Goal: Task Accomplishment & Management: Complete application form

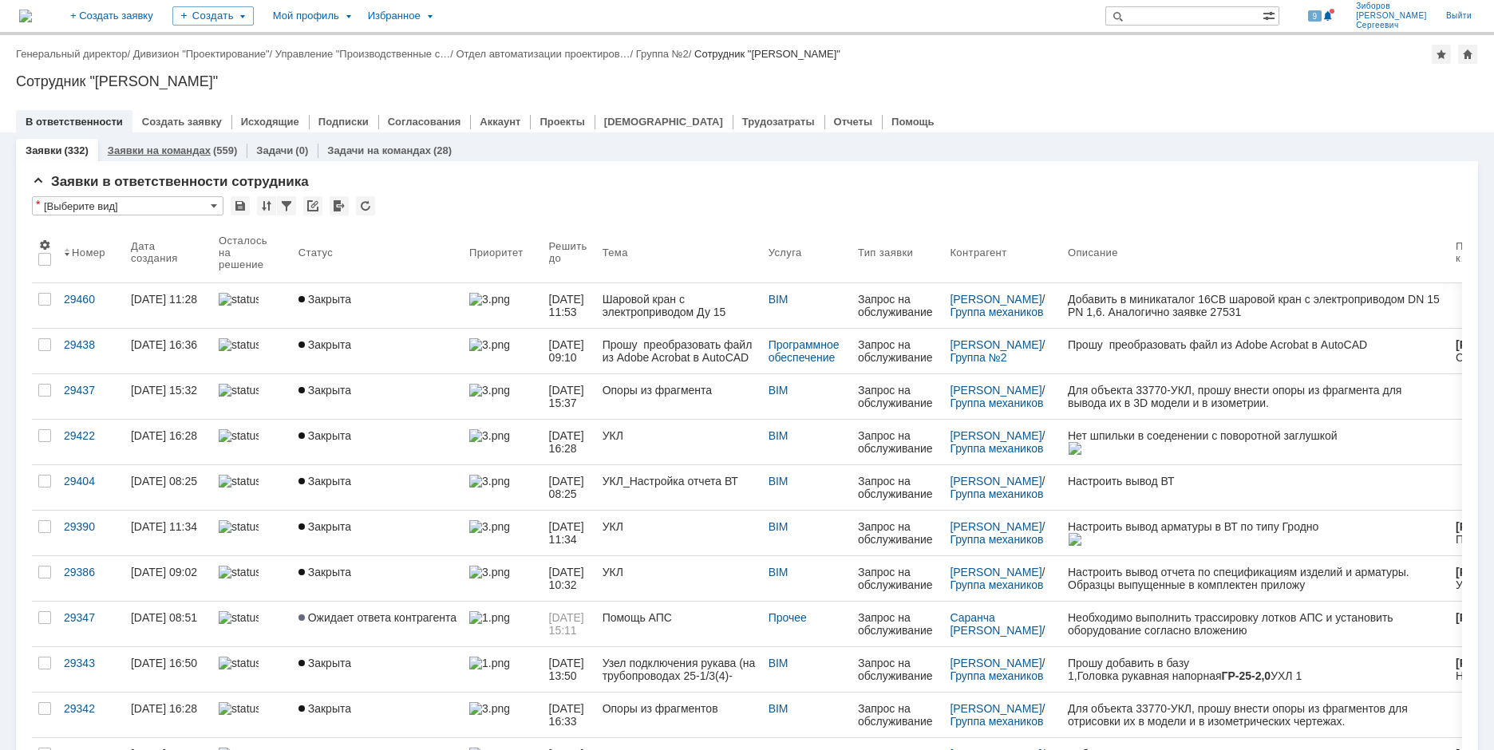
click at [190, 151] on link "Заявки на командах" at bounding box center [159, 150] width 103 height 12
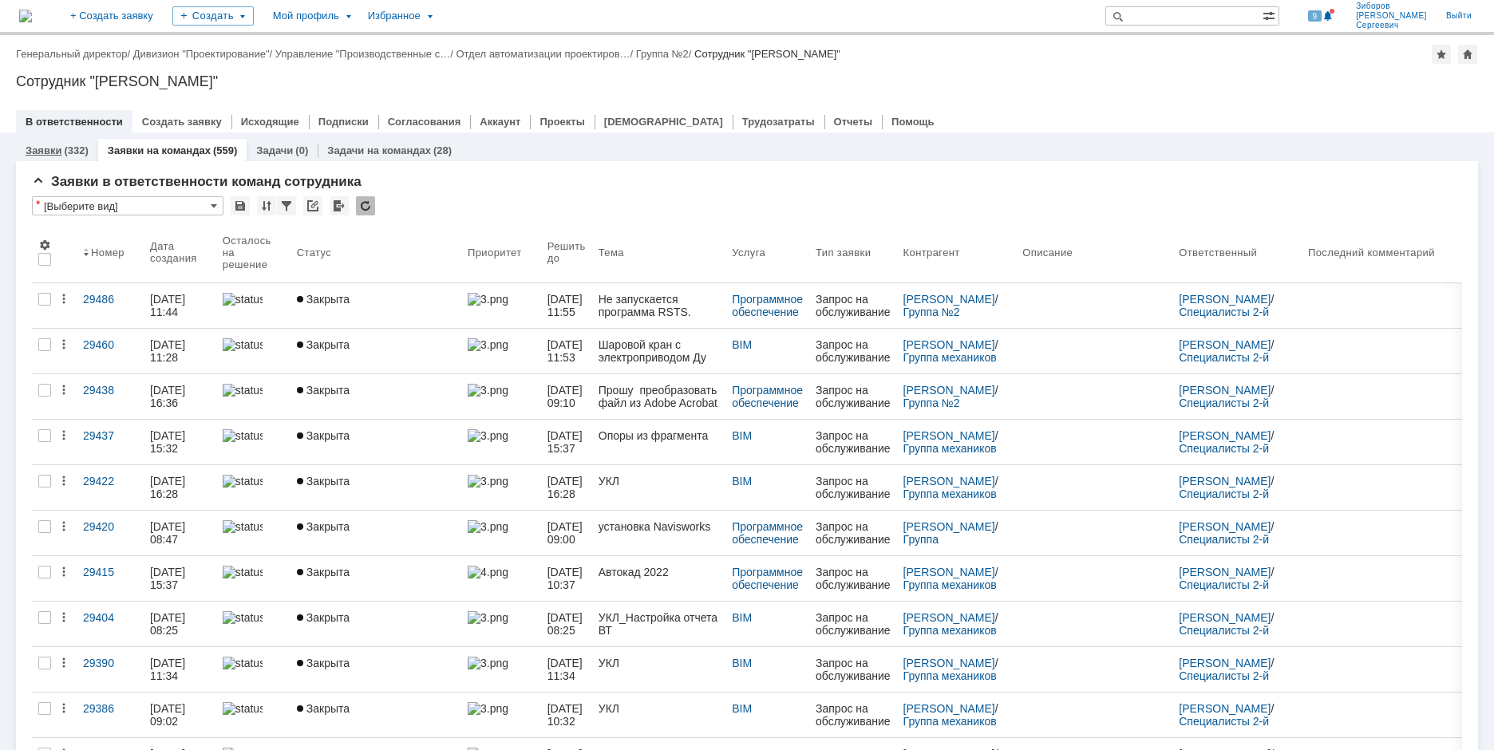
click at [70, 148] on div "(332)" at bounding box center [76, 150] width 24 height 12
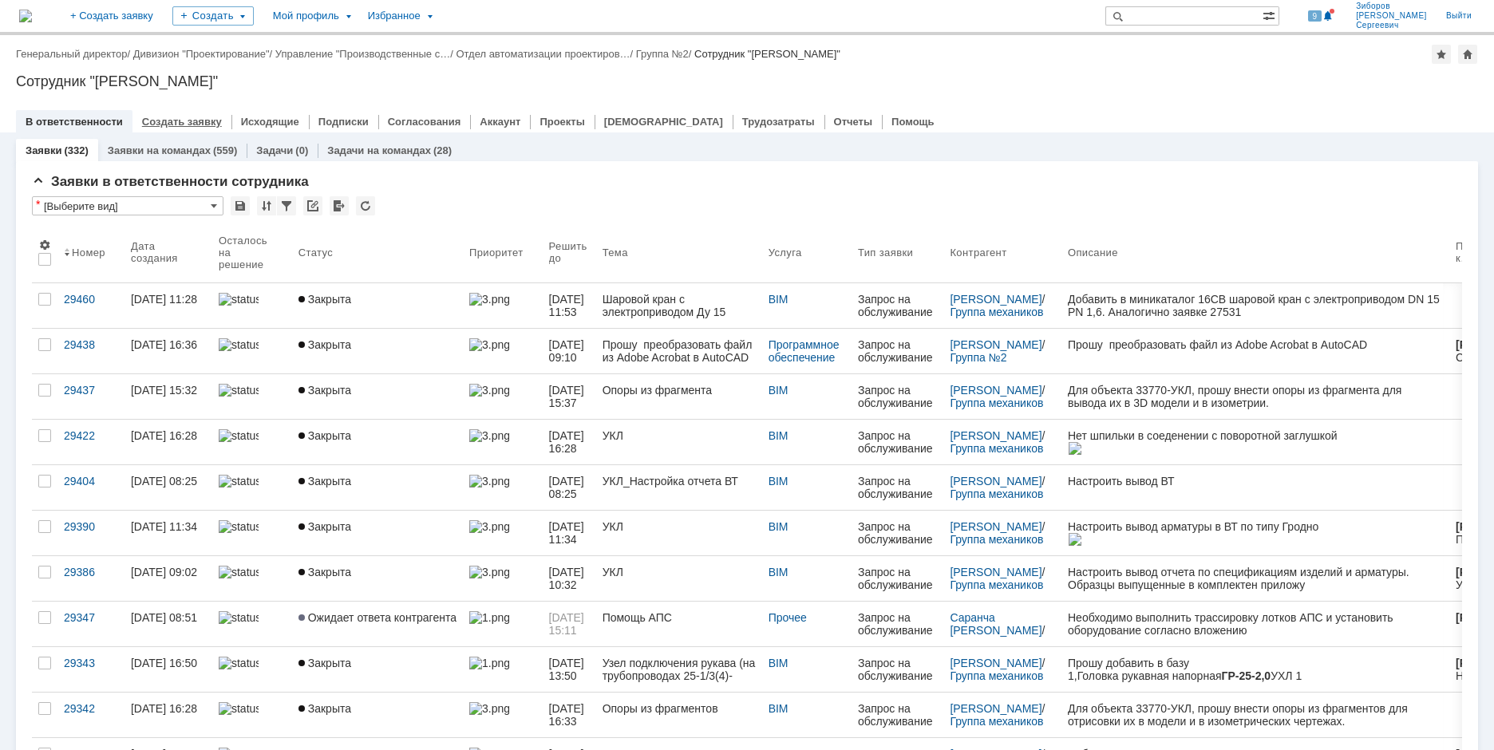
click at [182, 122] on link "Создать заявку" at bounding box center [182, 122] width 80 height 12
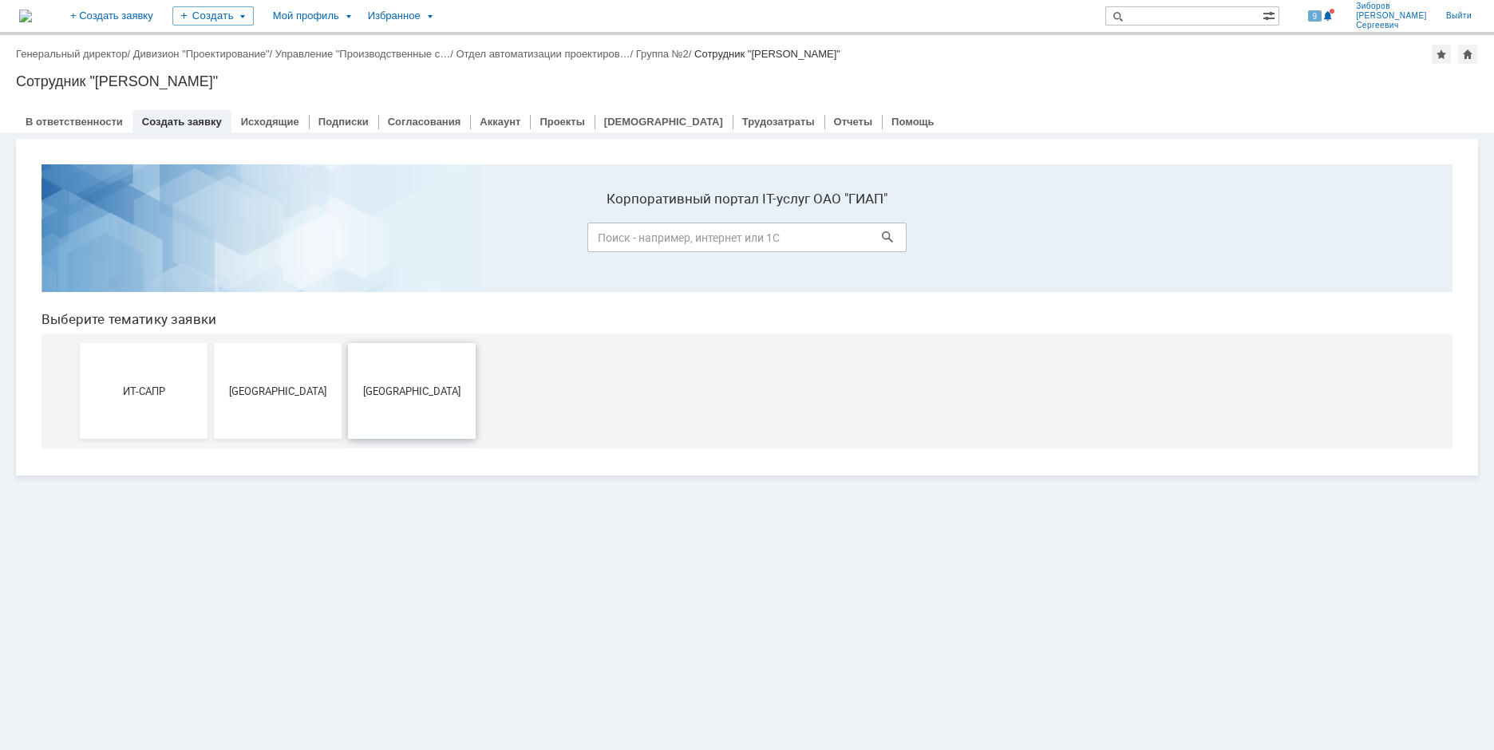
click at [437, 389] on span "Новомосковск" at bounding box center [412, 391] width 118 height 12
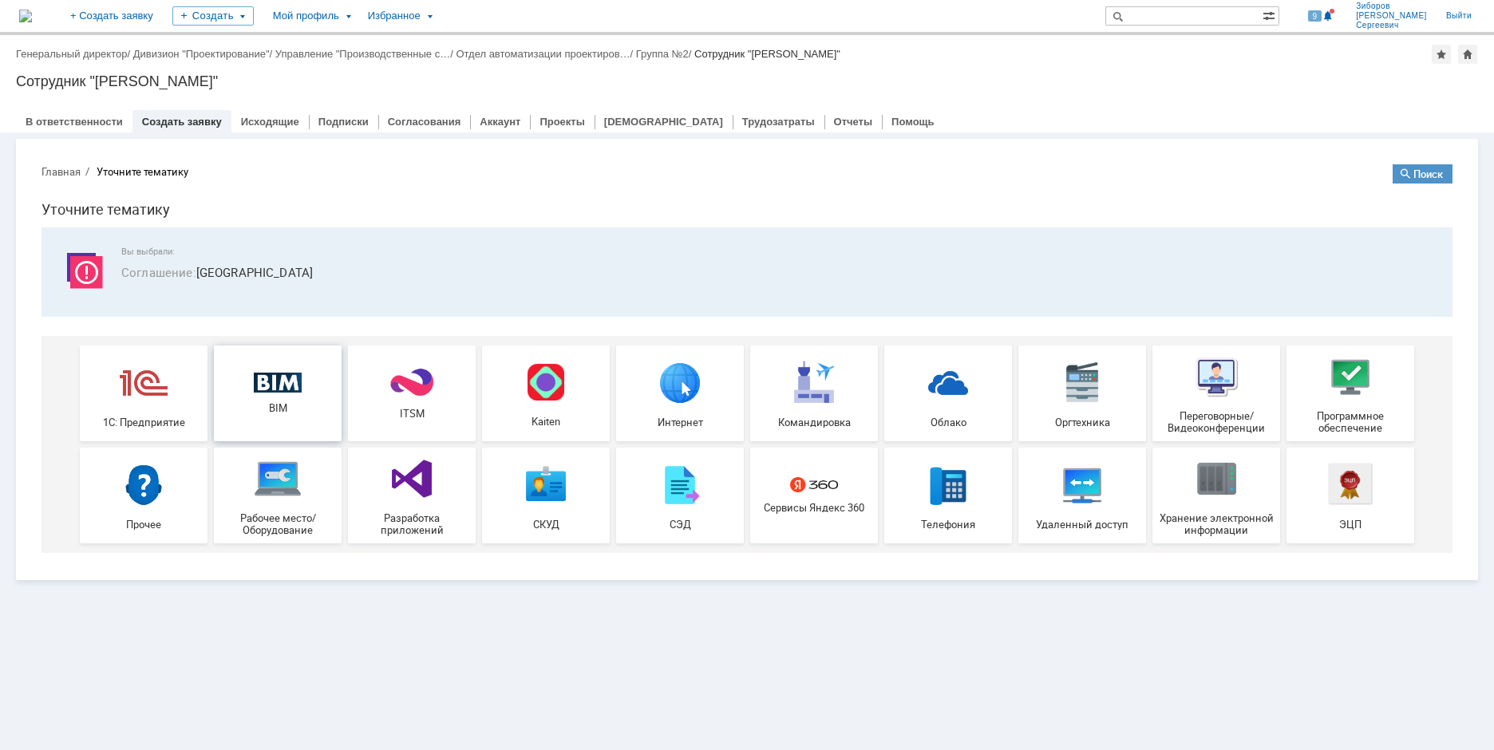
click at [300, 388] on img at bounding box center [278, 383] width 48 height 21
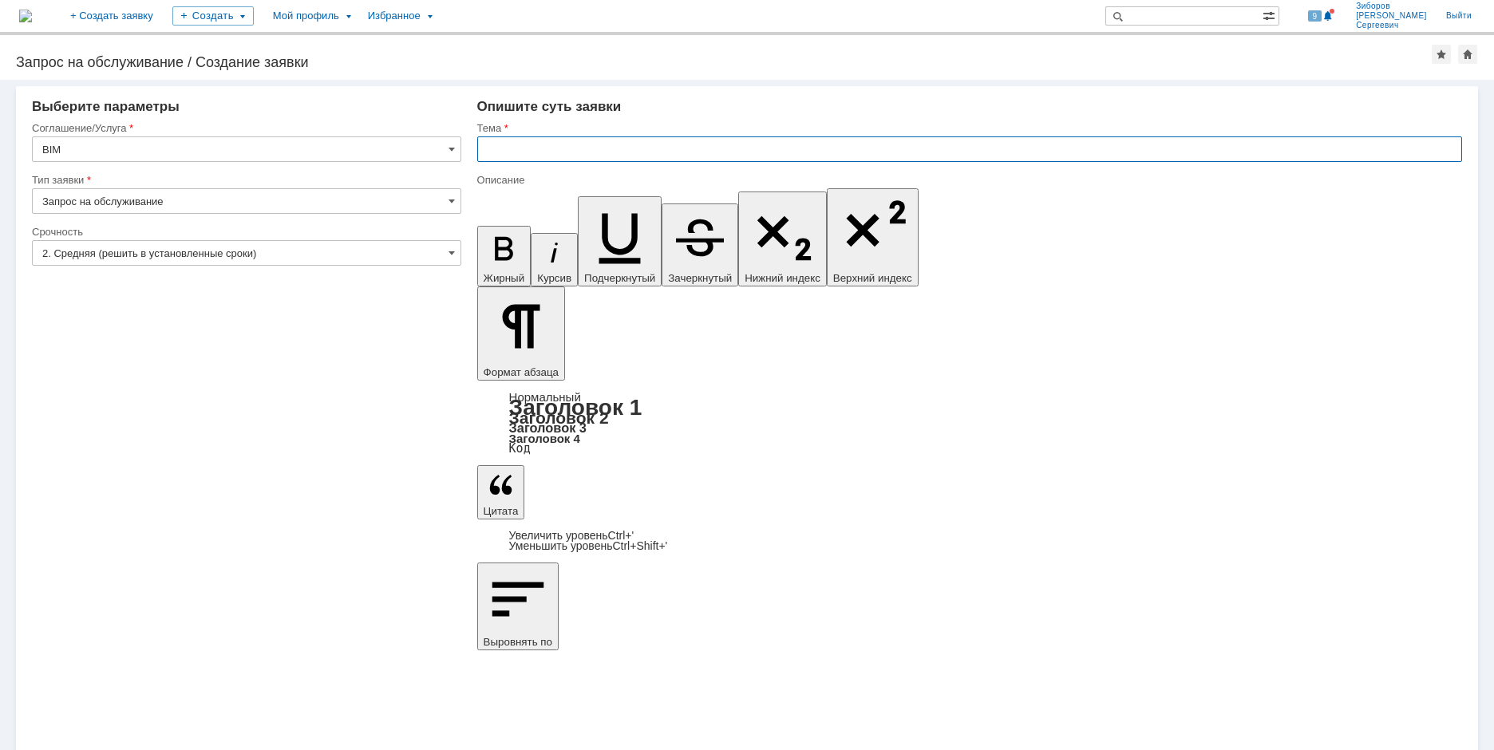
click at [510, 156] on input "text" at bounding box center [969, 149] width 985 height 26
type input "П"
type input "Помощь пользователю - устранение ошибок генерации изометрических чертежей"
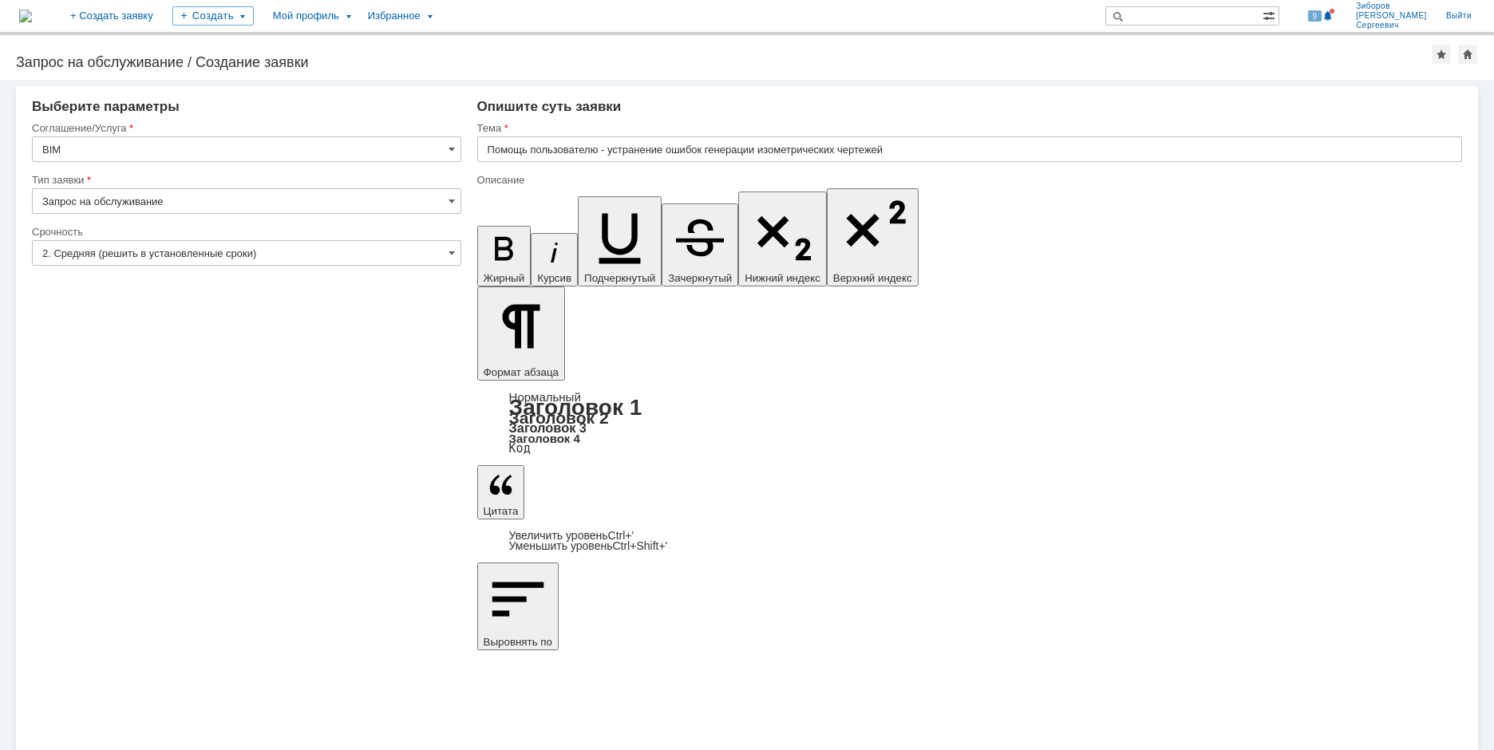
click at [429, 247] on input "2. Средняя (решить в установленные сроки)" at bounding box center [246, 253] width 429 height 26
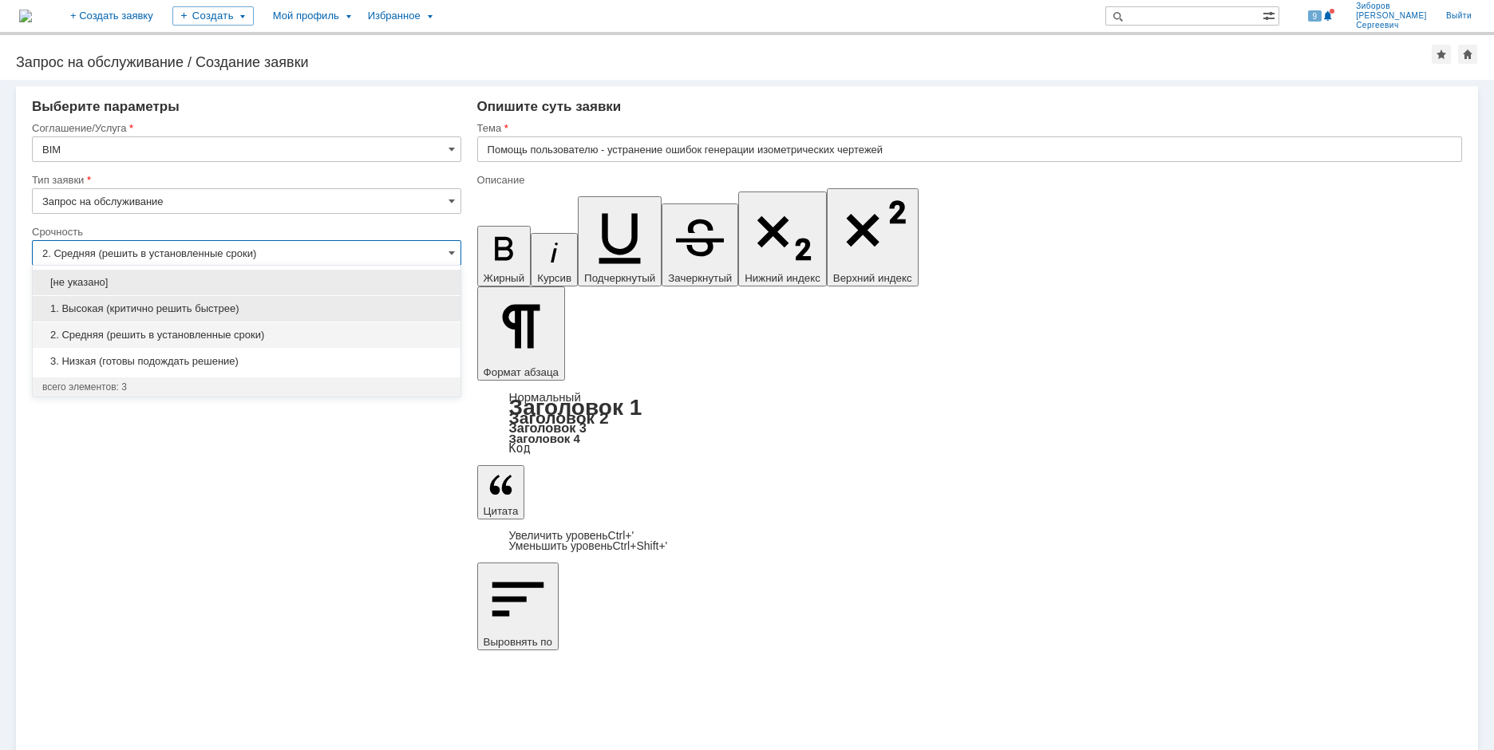
click at [196, 307] on span "1. Высокая (критично решить быстрее)" at bounding box center [246, 308] width 409 height 13
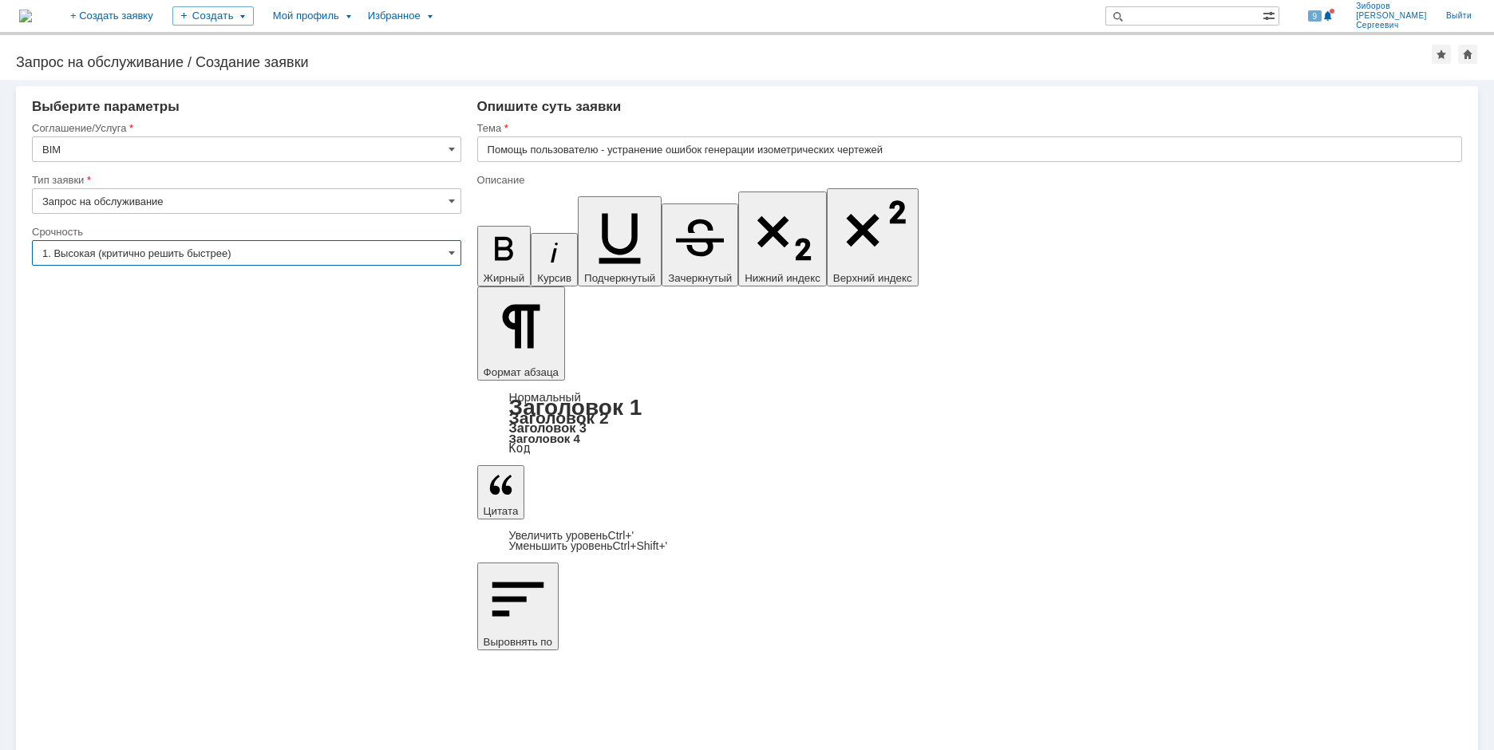
type input "1. Высокая (критично решить быстрее)"
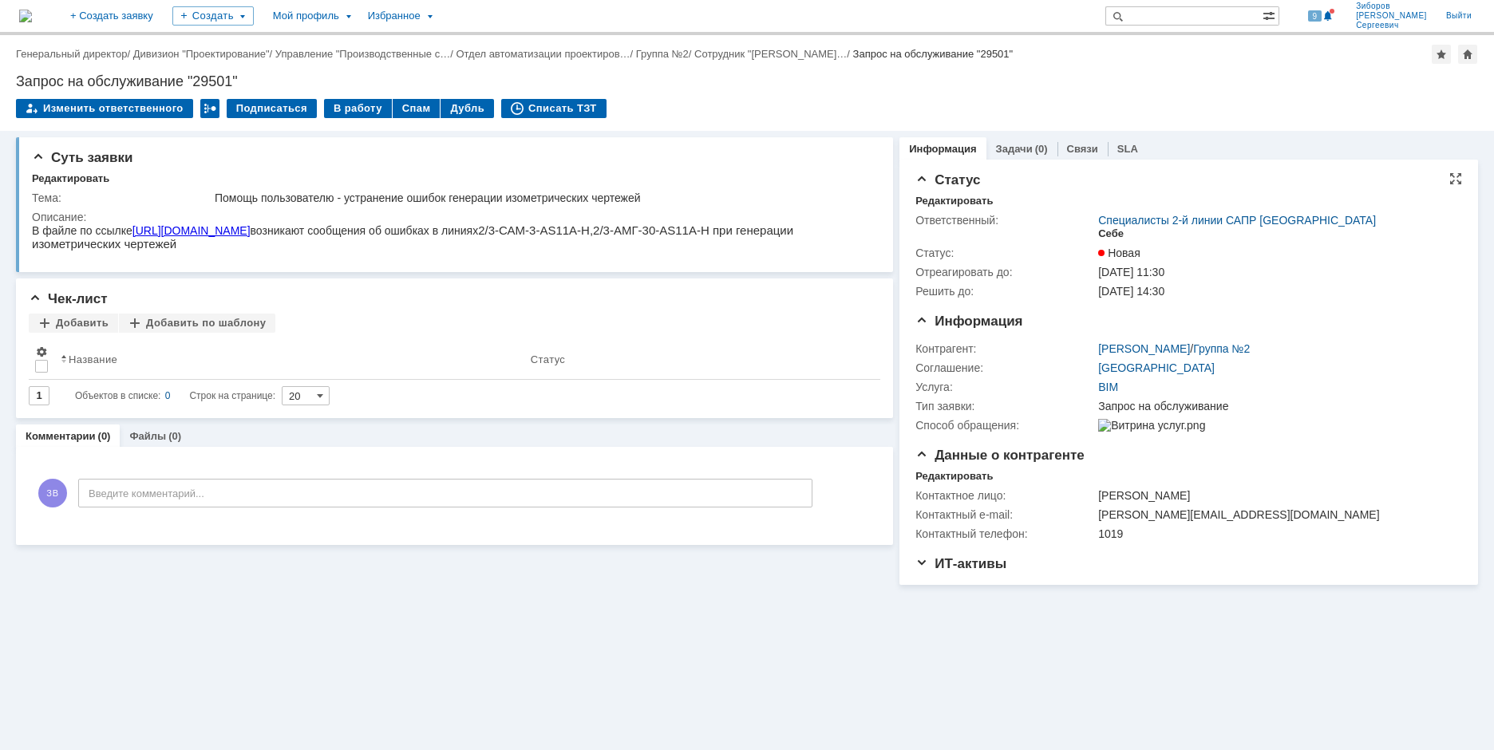
click at [1108, 229] on div "Себе" at bounding box center [1111, 233] width 26 height 13
click at [355, 111] on div "В работу" at bounding box center [358, 108] width 68 height 19
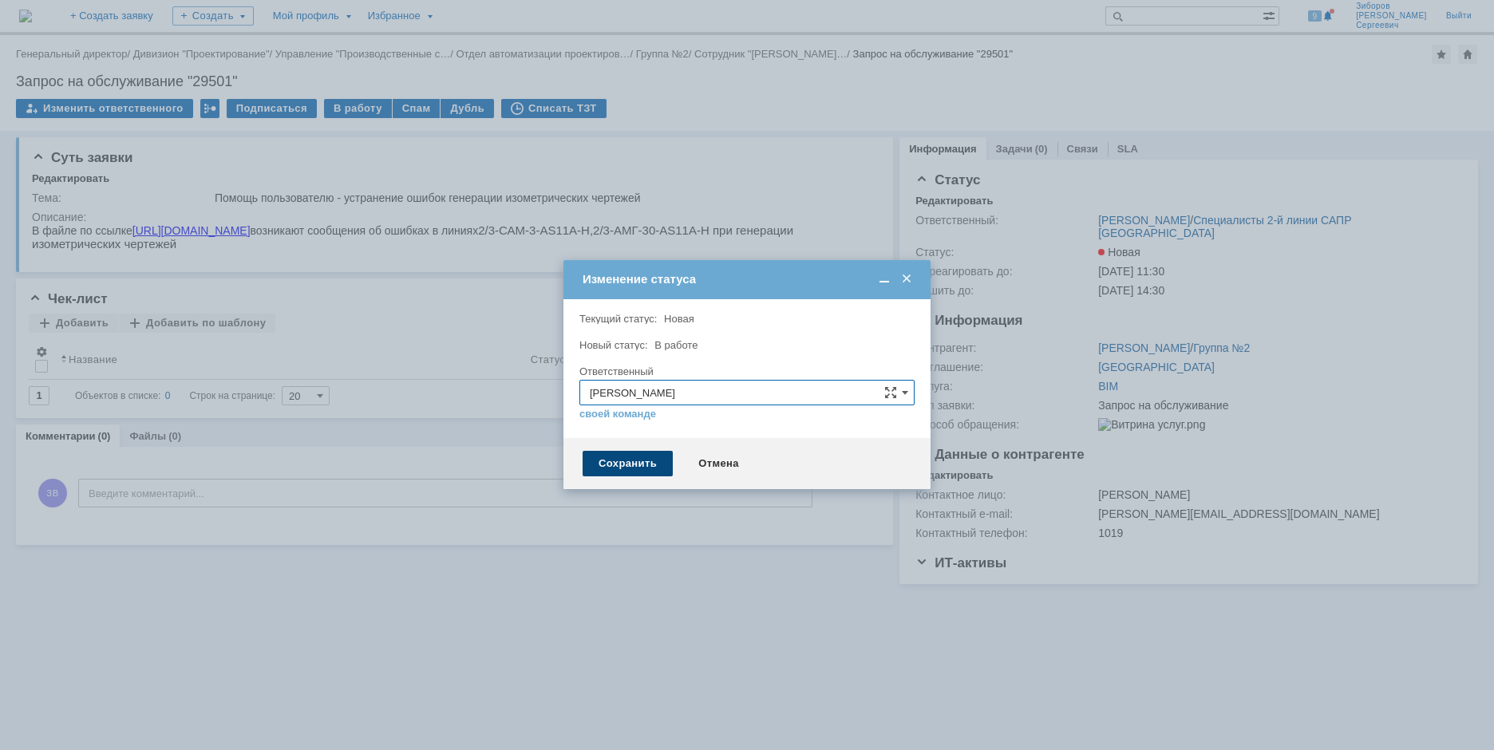
click at [650, 470] on div "Сохранить" at bounding box center [628, 464] width 90 height 26
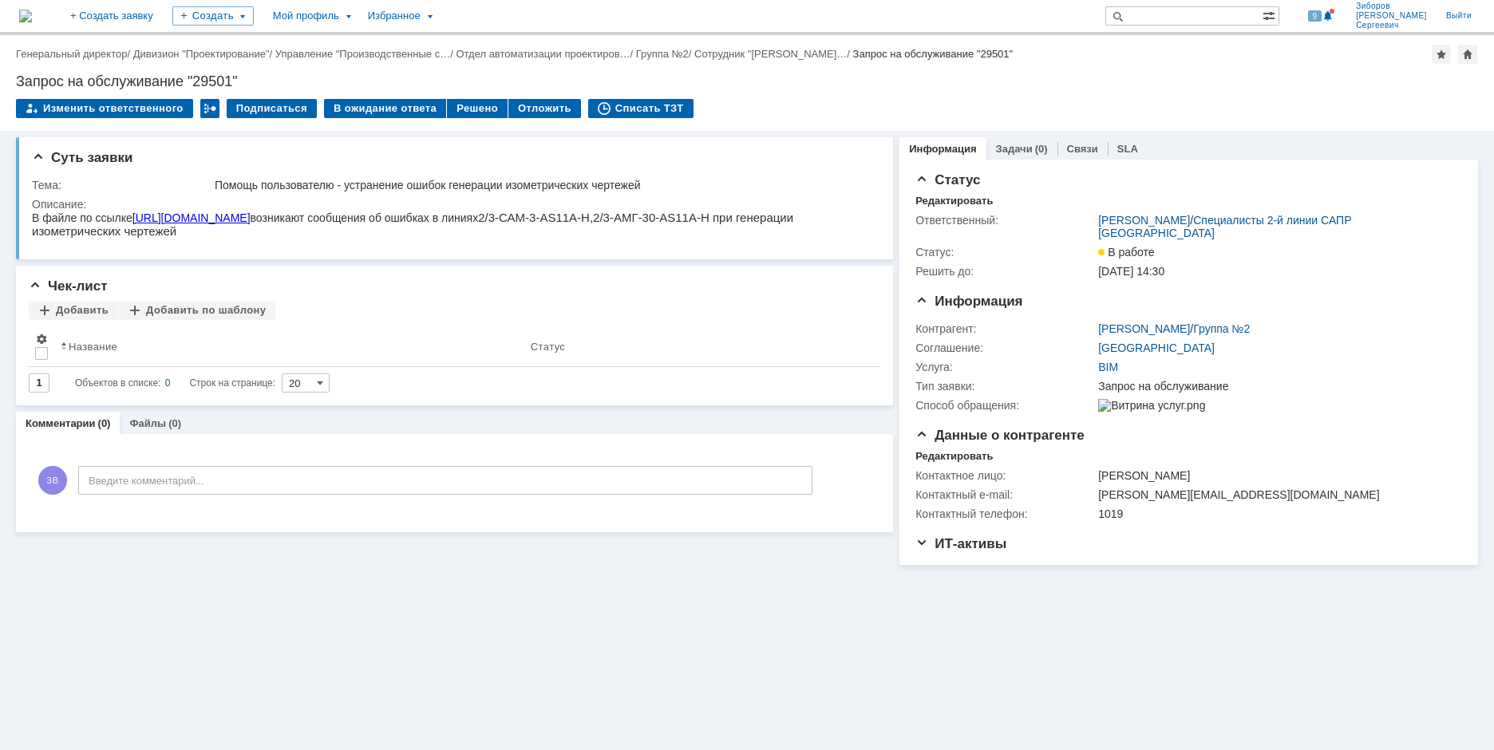
click at [32, 21] on img at bounding box center [25, 16] width 13 height 13
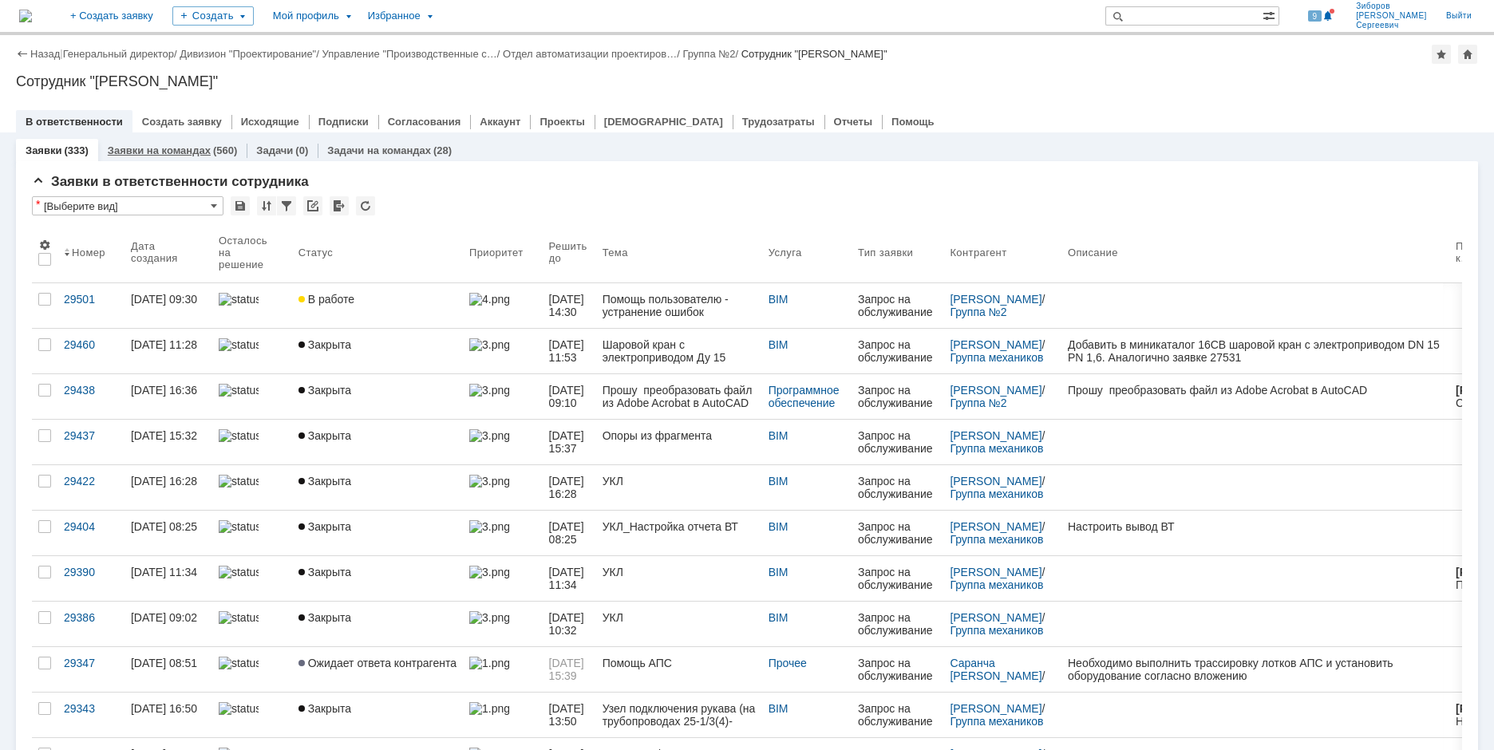
click at [188, 146] on link "Заявки на командах" at bounding box center [159, 150] width 103 height 12
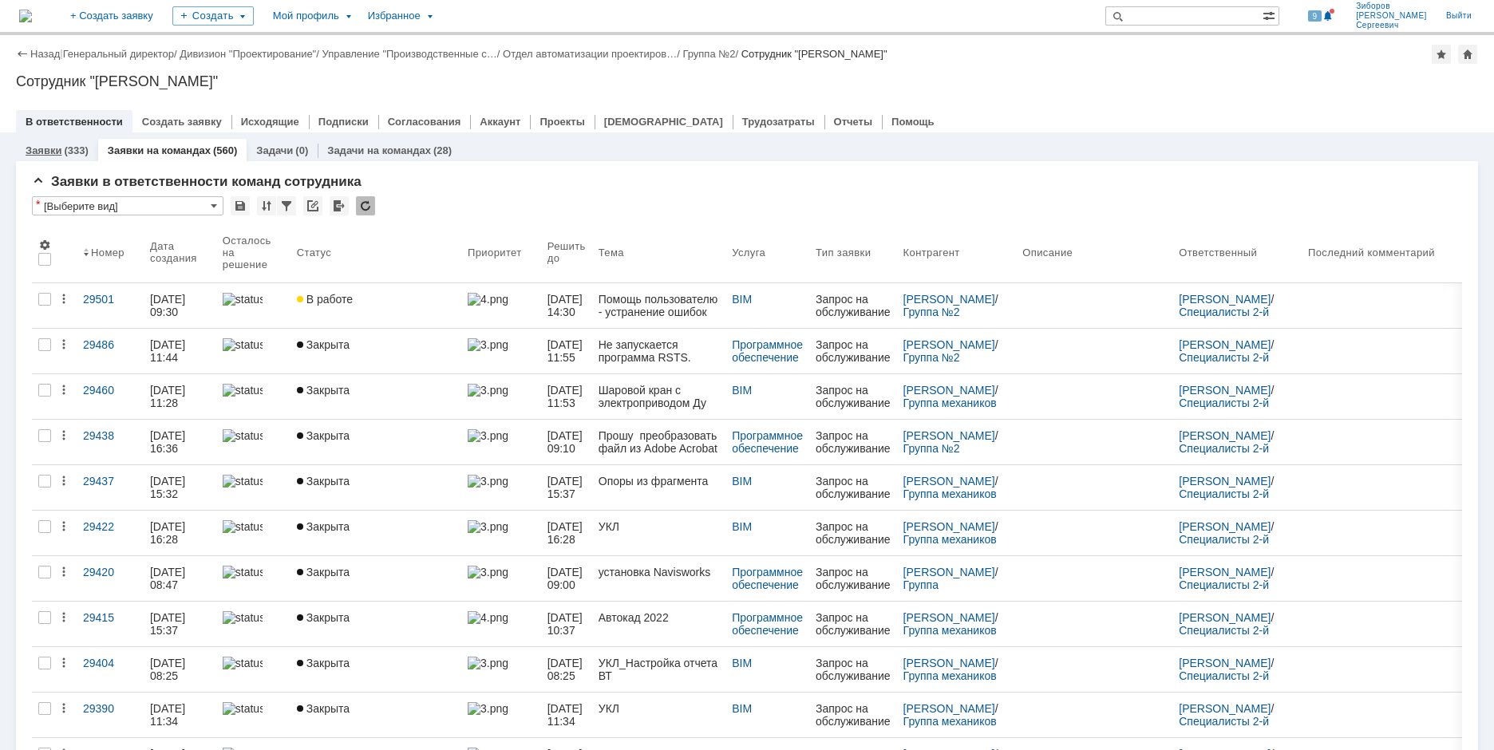
click at [51, 152] on link "Заявки" at bounding box center [44, 150] width 36 height 12
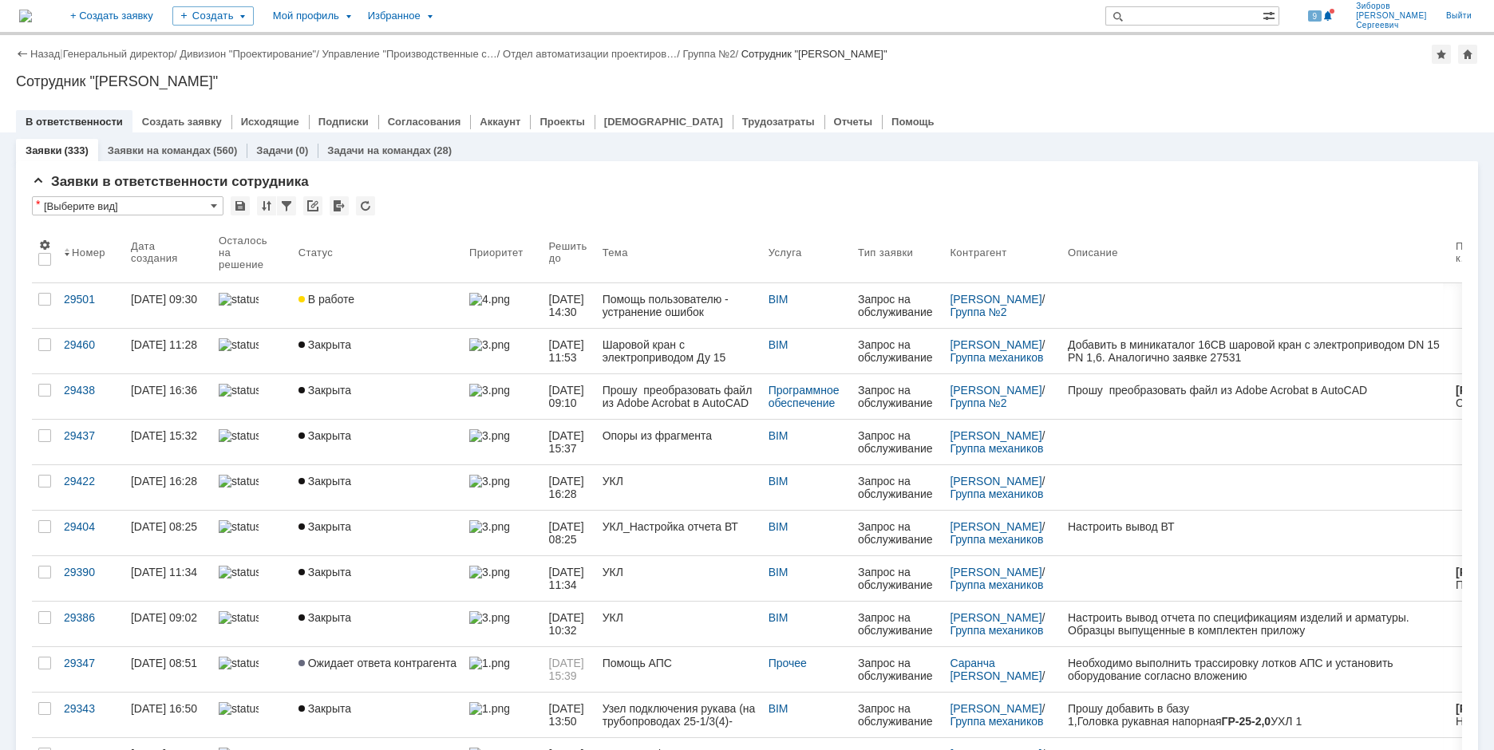
click at [670, 306] on div "Помощь пользователю - устранение ошибок генерации изометрических чертежей" at bounding box center [678, 306] width 153 height 26
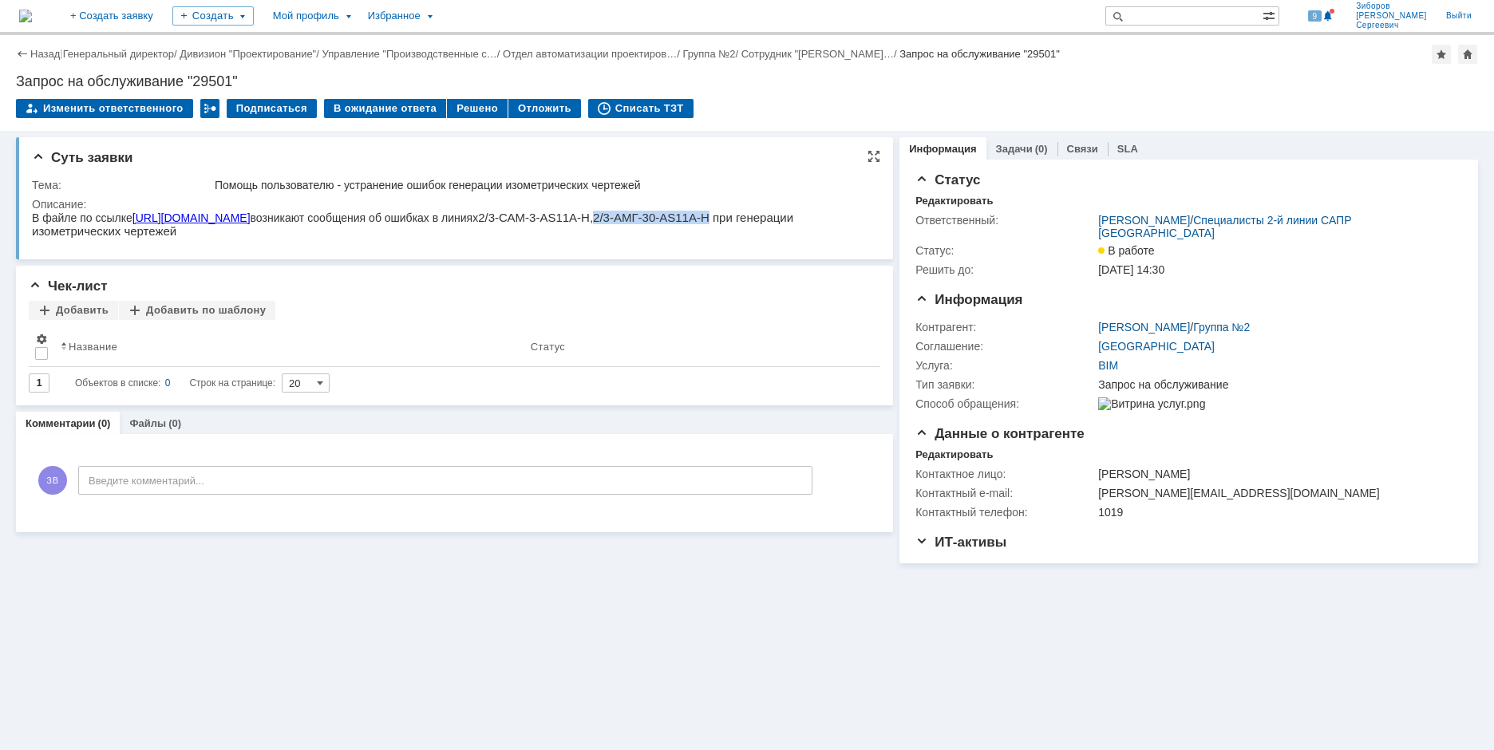
drag, startPoint x: 721, startPoint y: 217, endPoint x: 842, endPoint y: 550, distance: 354.2
click at [793, 219] on span "-3-AS11A-H, 2/3- АМГ -30-AS11A-H при генерации изометрических чертежей" at bounding box center [412, 224] width 761 height 27
copy span "2/3- АМГ -30-AS11A-H"
click at [205, 109] on div at bounding box center [209, 108] width 19 height 19
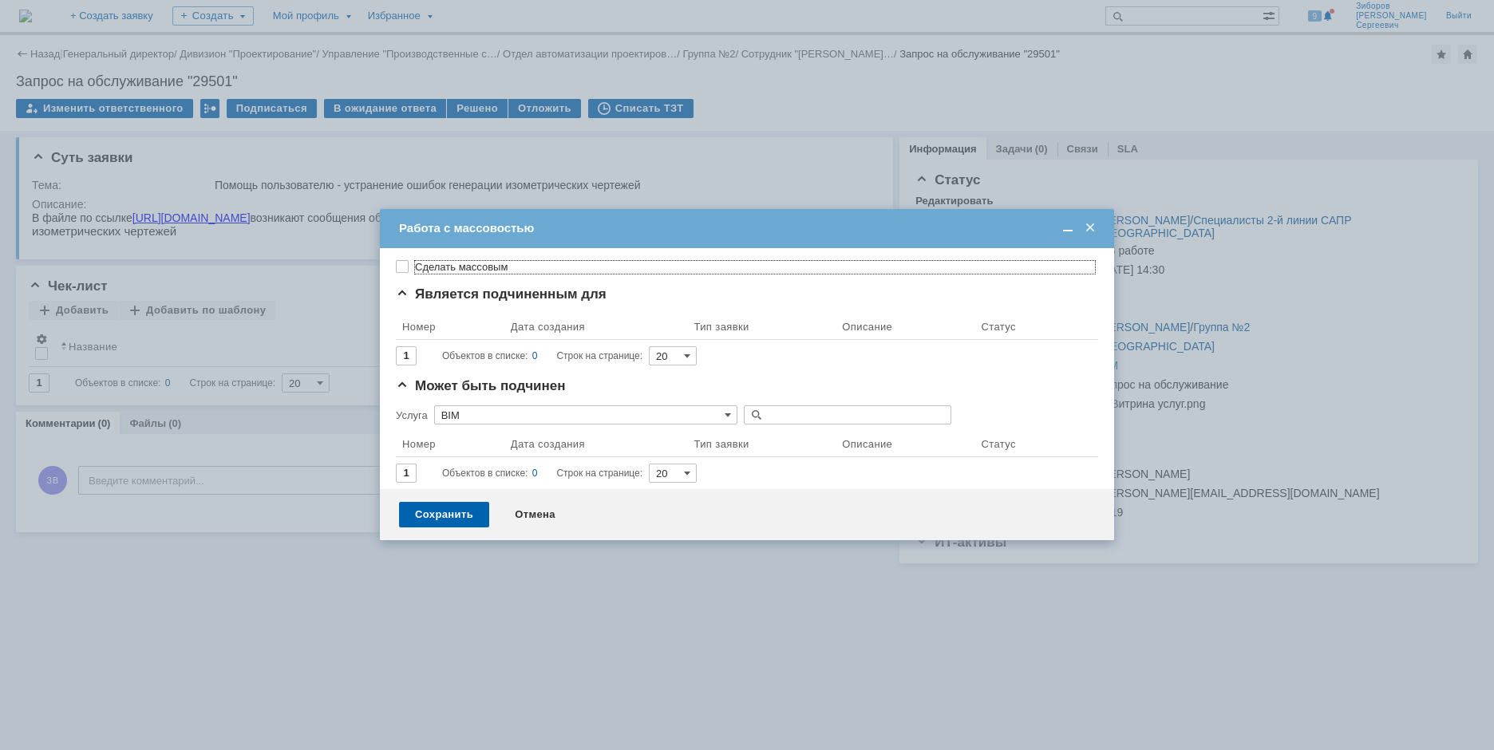
click at [1087, 230] on span at bounding box center [1090, 228] width 16 height 14
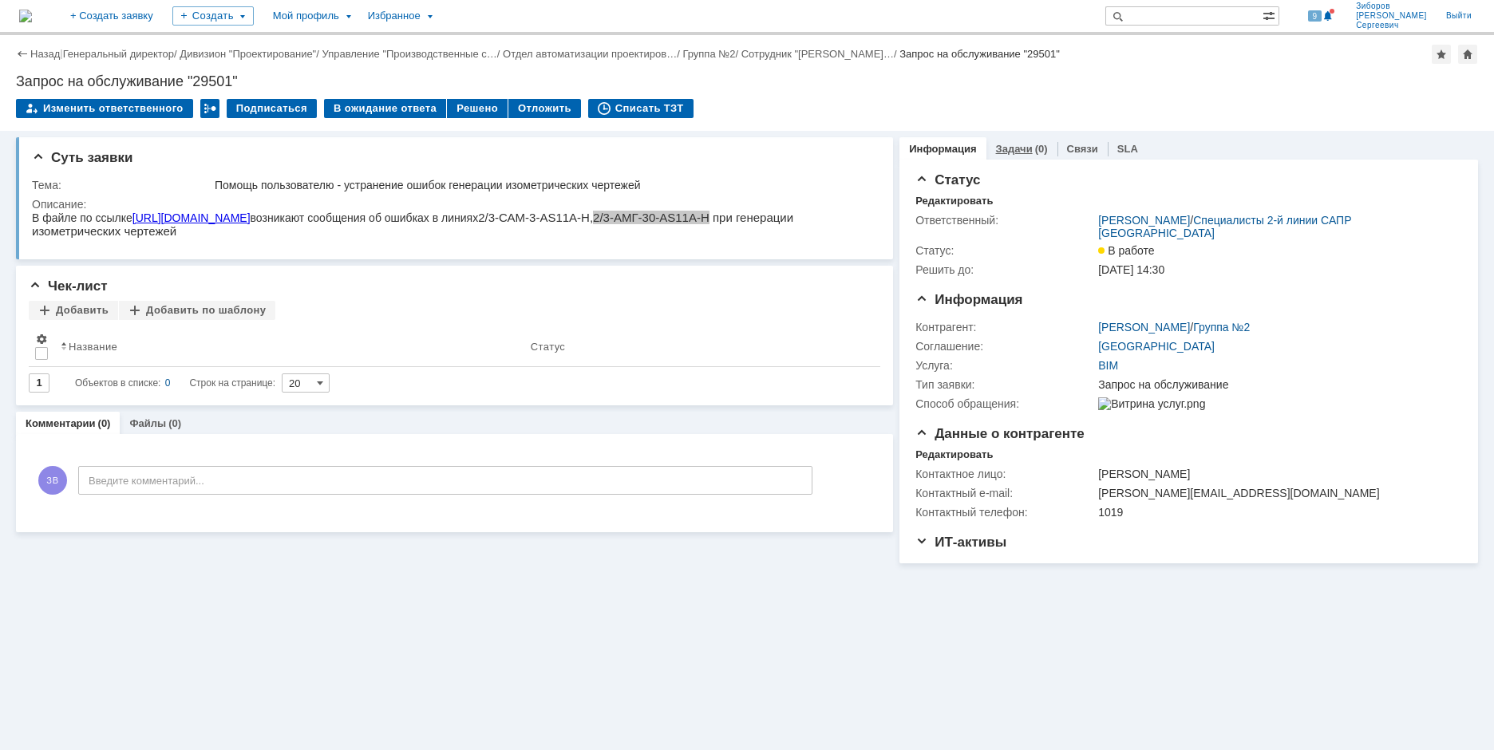
click at [1004, 150] on link "Задачи" at bounding box center [1014, 149] width 37 height 12
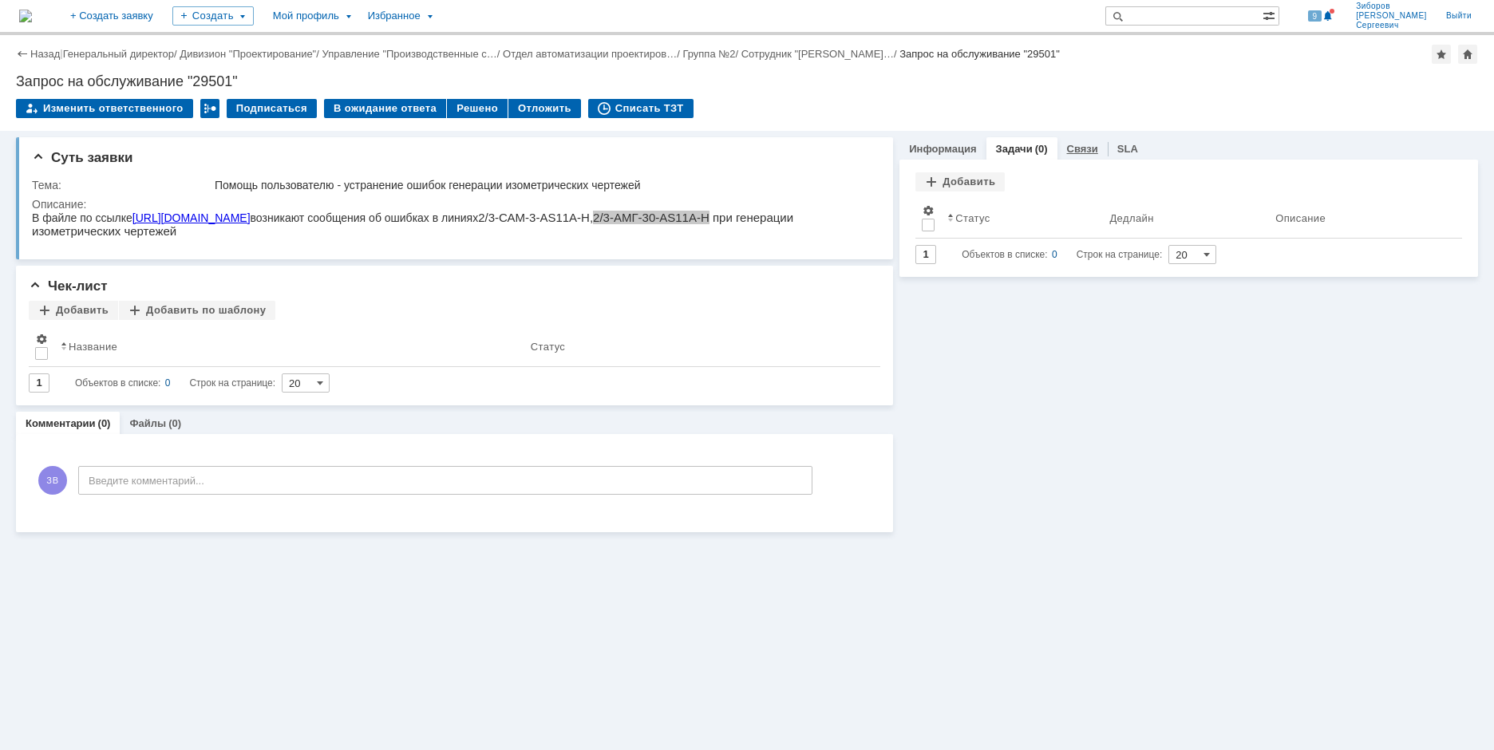
click at [1088, 150] on link "Связи" at bounding box center [1082, 149] width 31 height 12
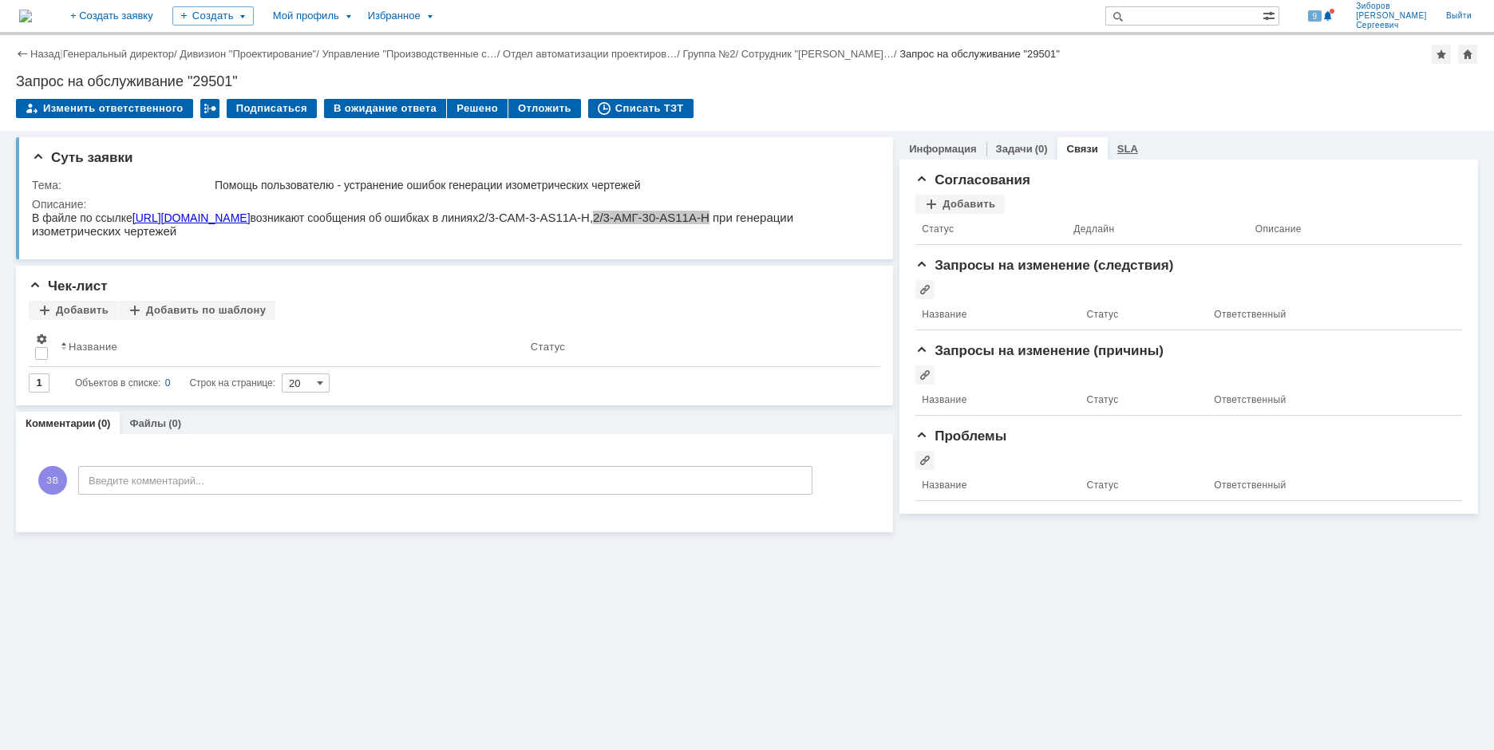
click at [1126, 150] on link "SLA" at bounding box center [1127, 149] width 21 height 12
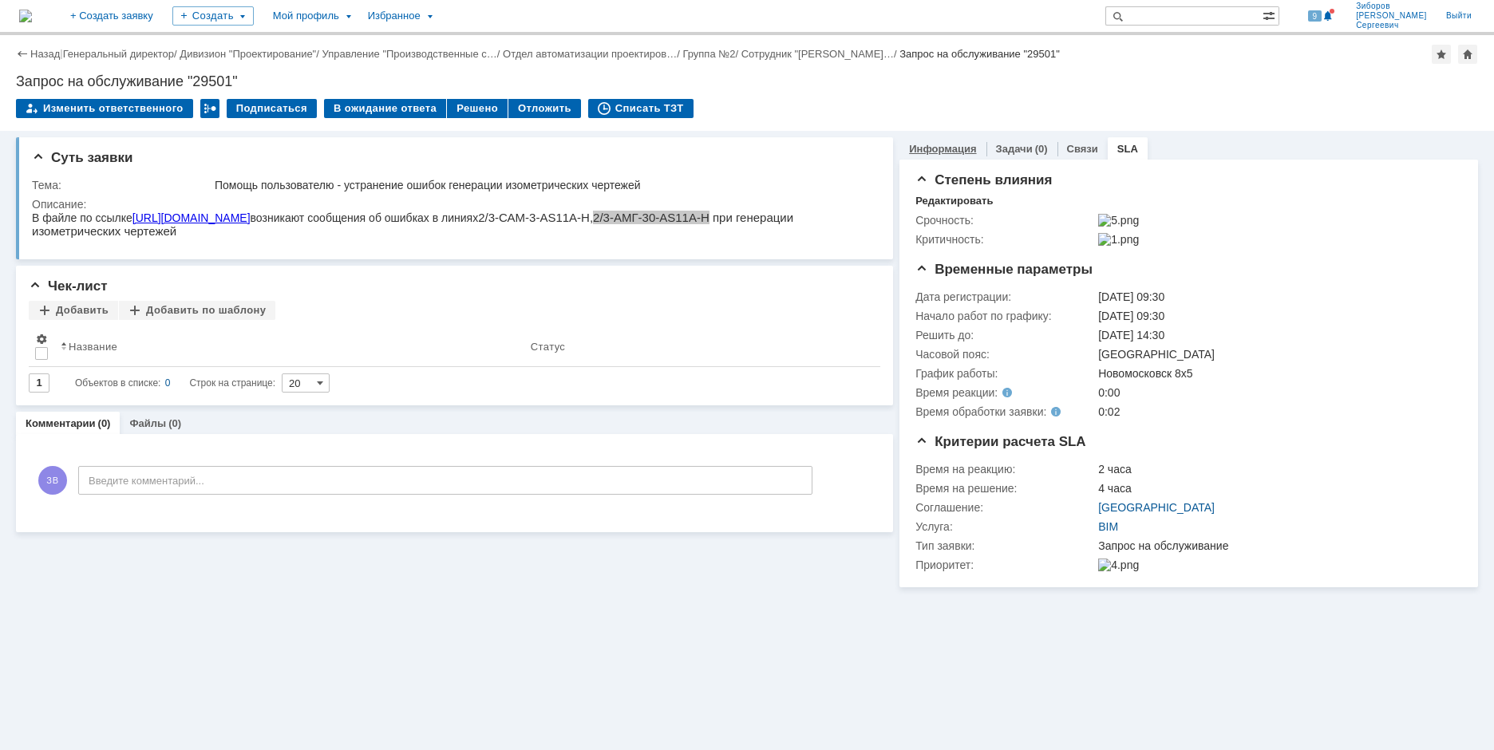
click at [946, 149] on link "Информация" at bounding box center [942, 149] width 67 height 12
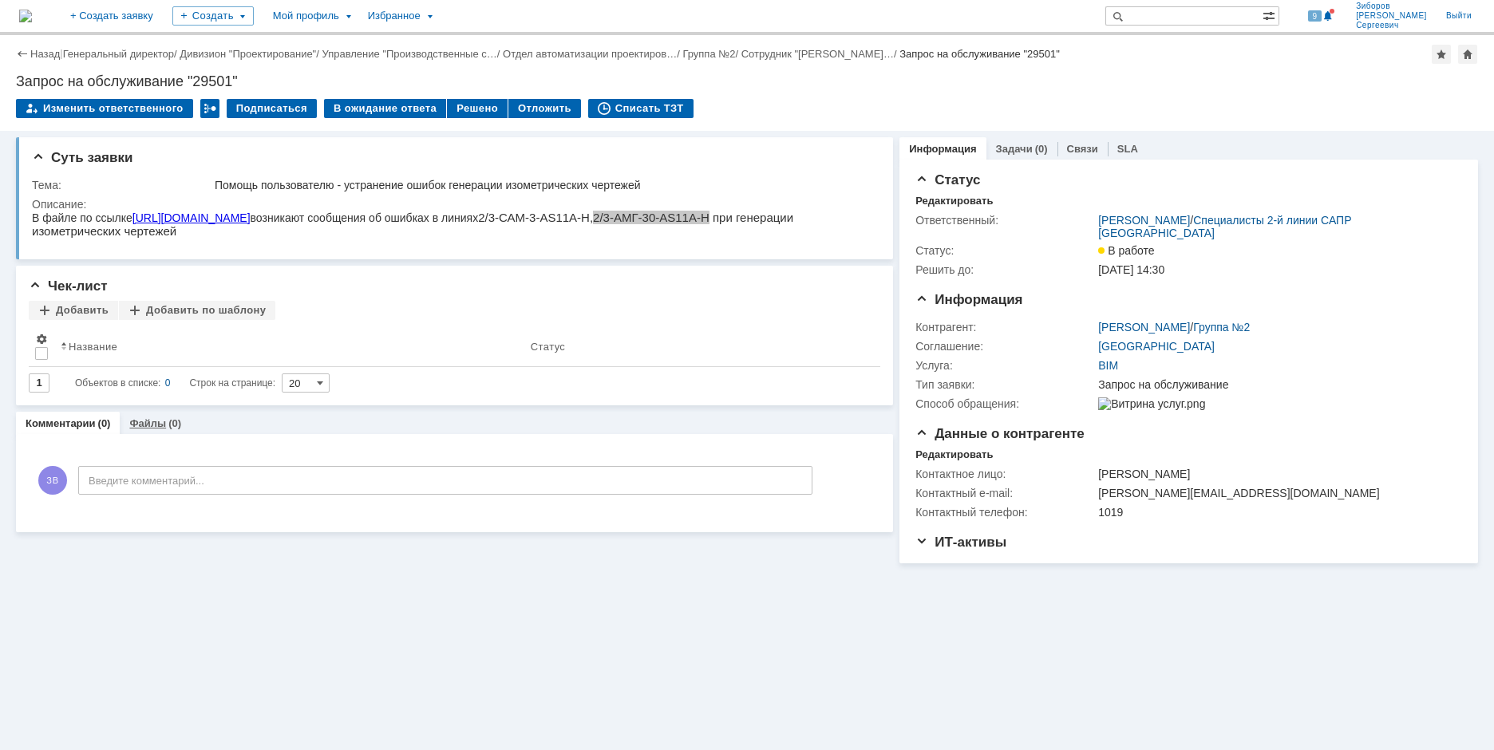
click at [152, 419] on link "Файлы" at bounding box center [147, 423] width 37 height 12
click at [76, 428] on link "Комментарии" at bounding box center [61, 423] width 70 height 12
click at [47, 312] on div "Добавить" at bounding box center [73, 310] width 89 height 19
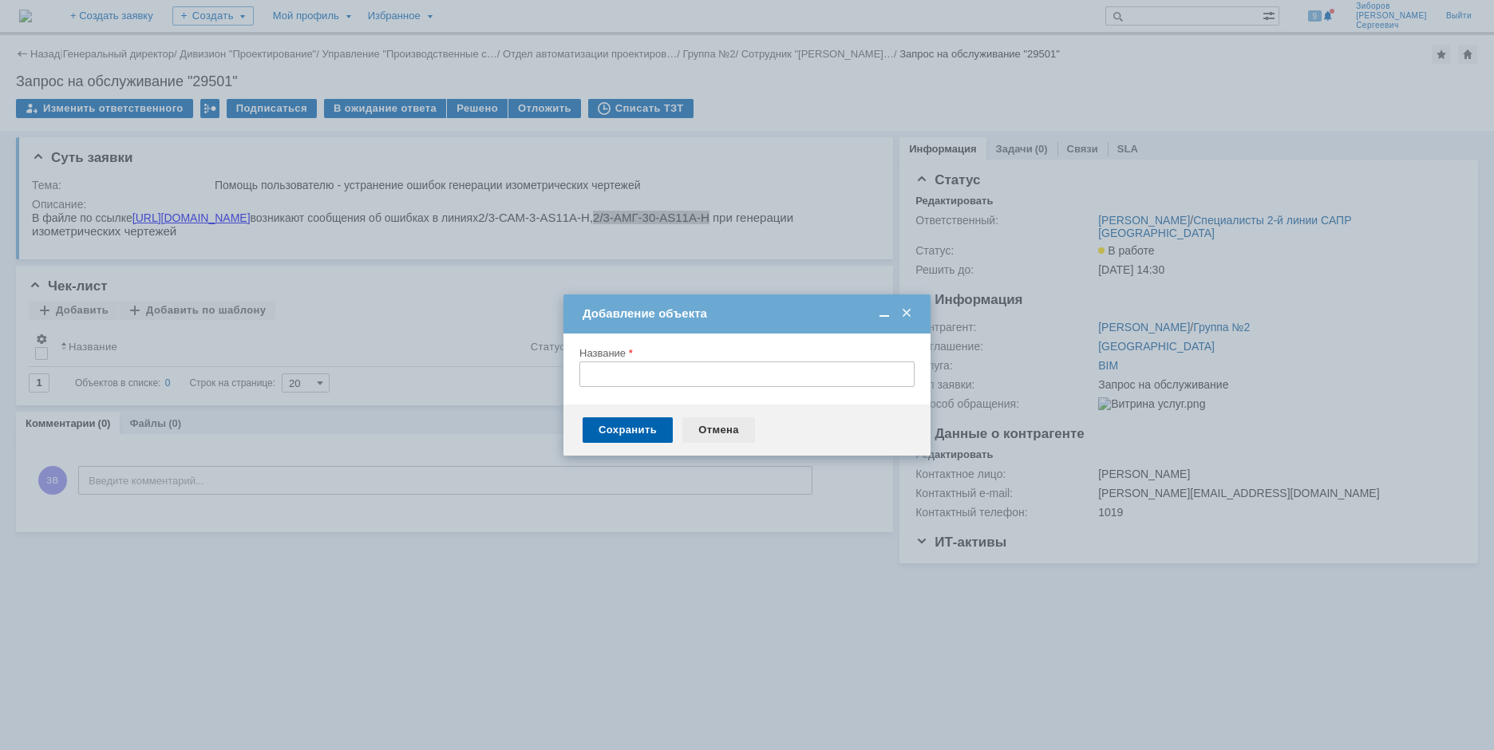
click at [721, 429] on div "Отмена" at bounding box center [718, 430] width 73 height 26
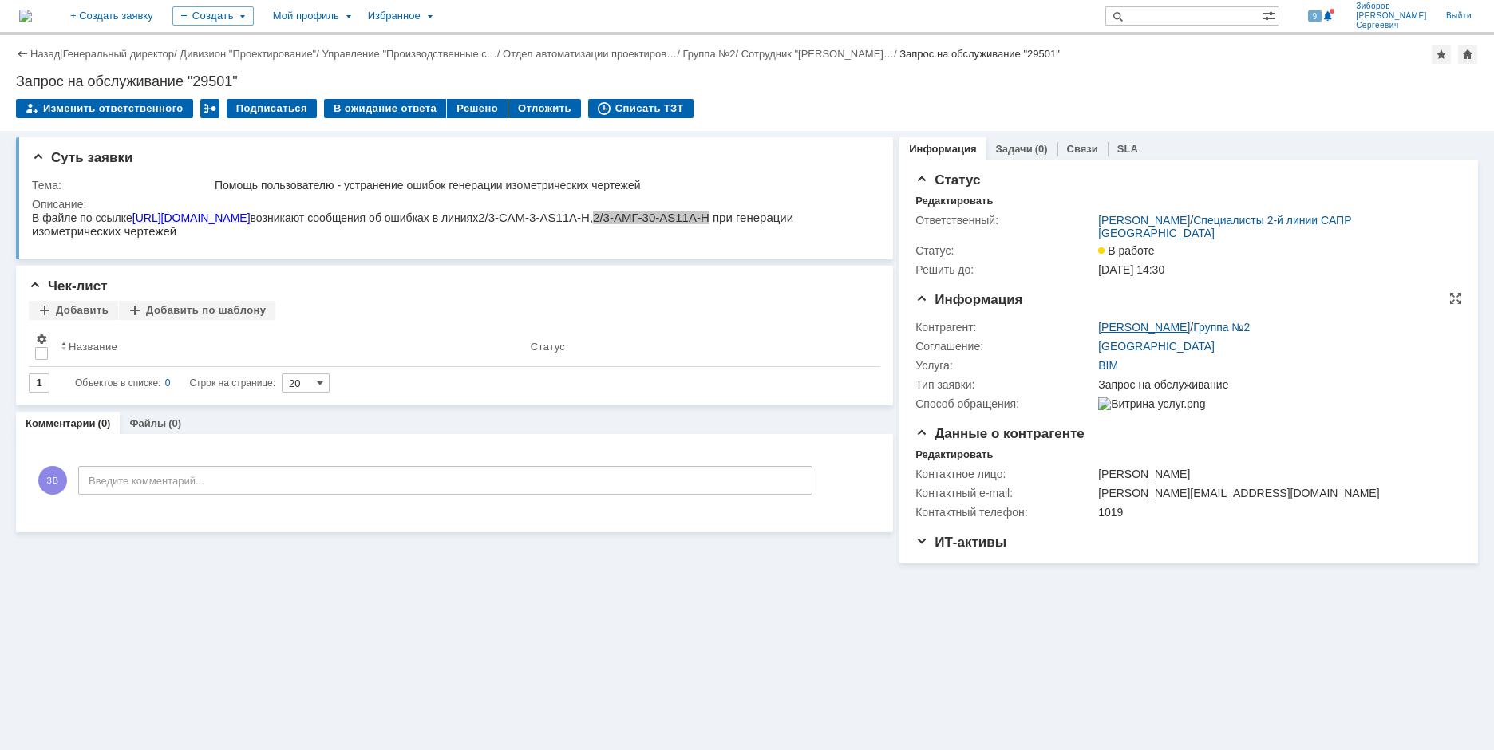
click at [1187, 325] on link "Зиборов Валерий Сергеевич" at bounding box center [1144, 327] width 92 height 13
click at [917, 550] on span "ИТ-активы" at bounding box center [960, 542] width 91 height 15
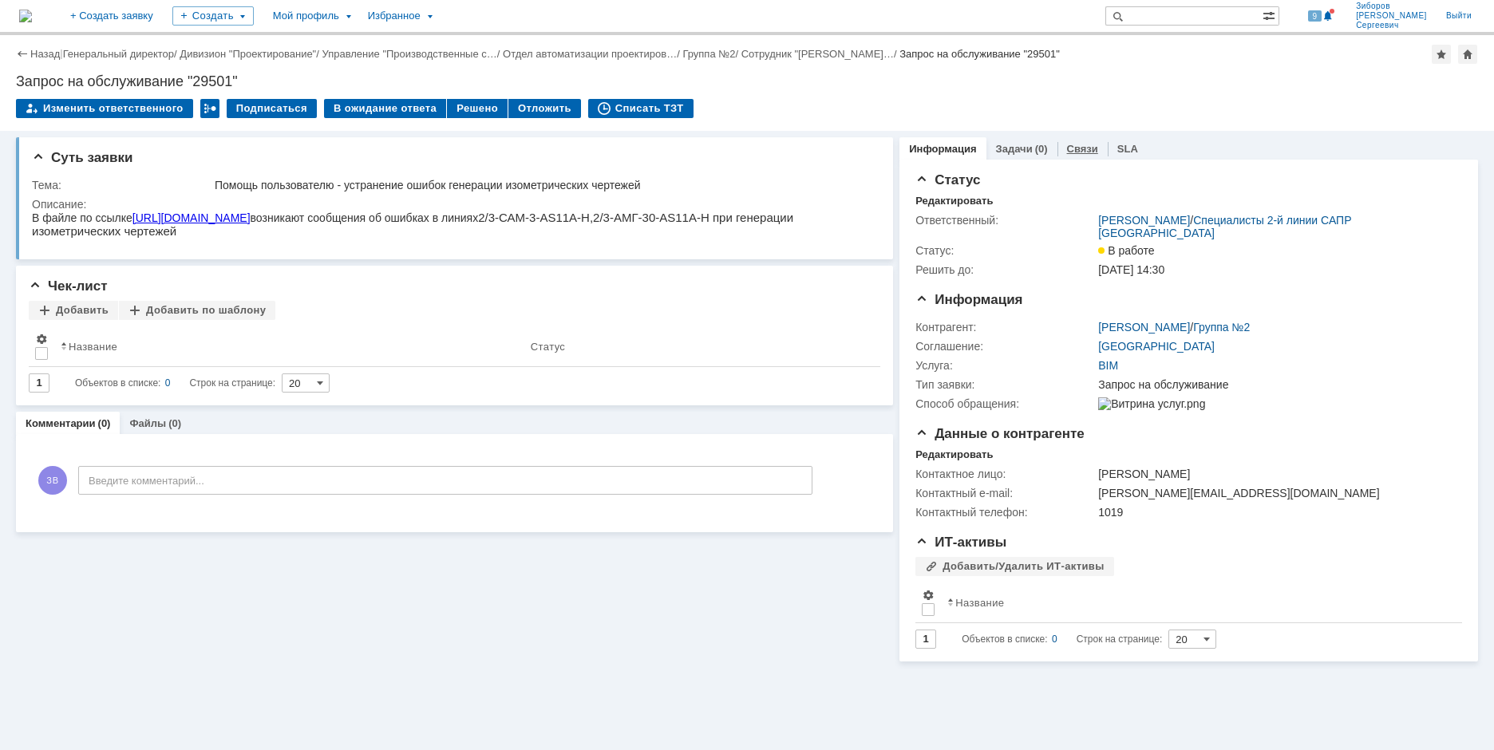
click at [1072, 148] on link "Связи" at bounding box center [1082, 149] width 31 height 12
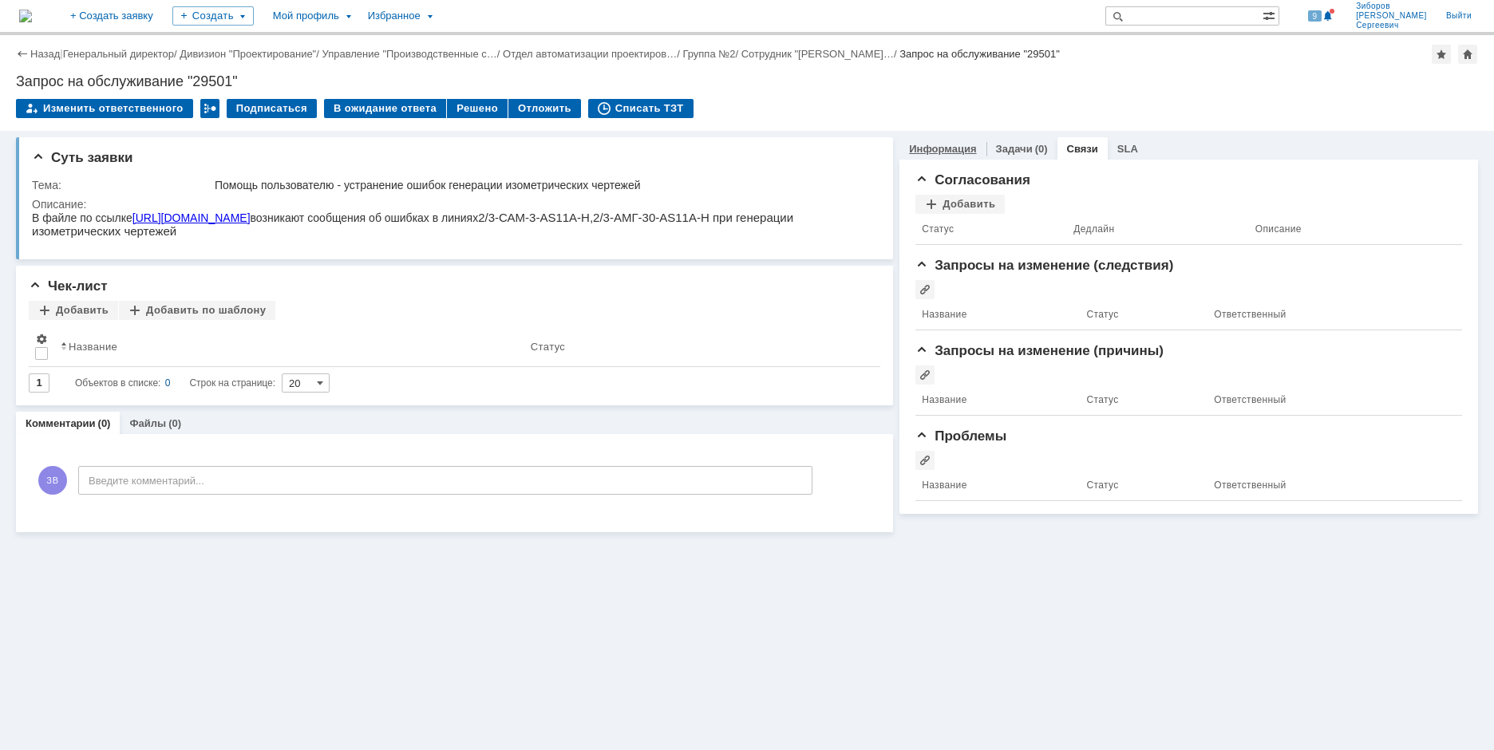
click at [943, 152] on link "Информация" at bounding box center [942, 149] width 67 height 12
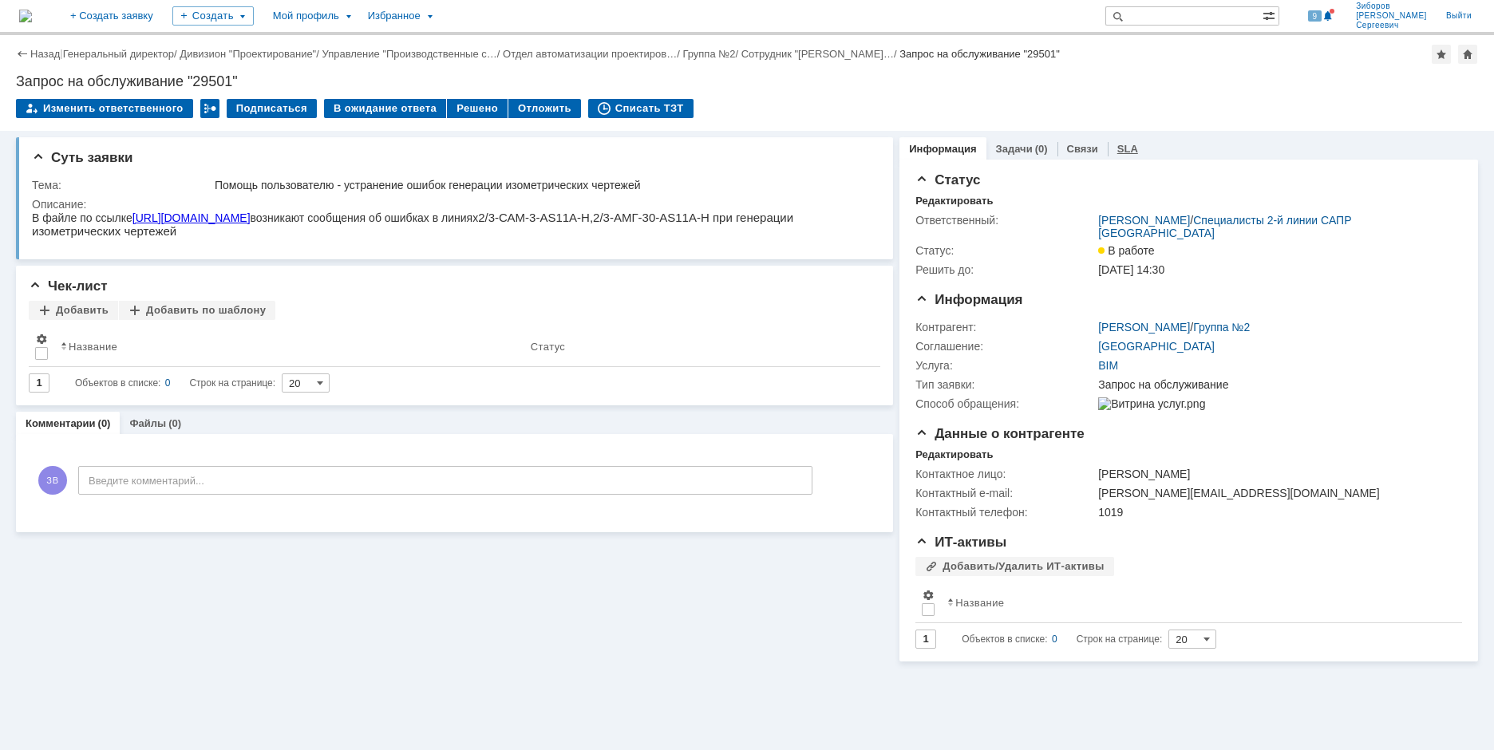
click at [1131, 153] on div "SLA" at bounding box center [1128, 148] width 40 height 23
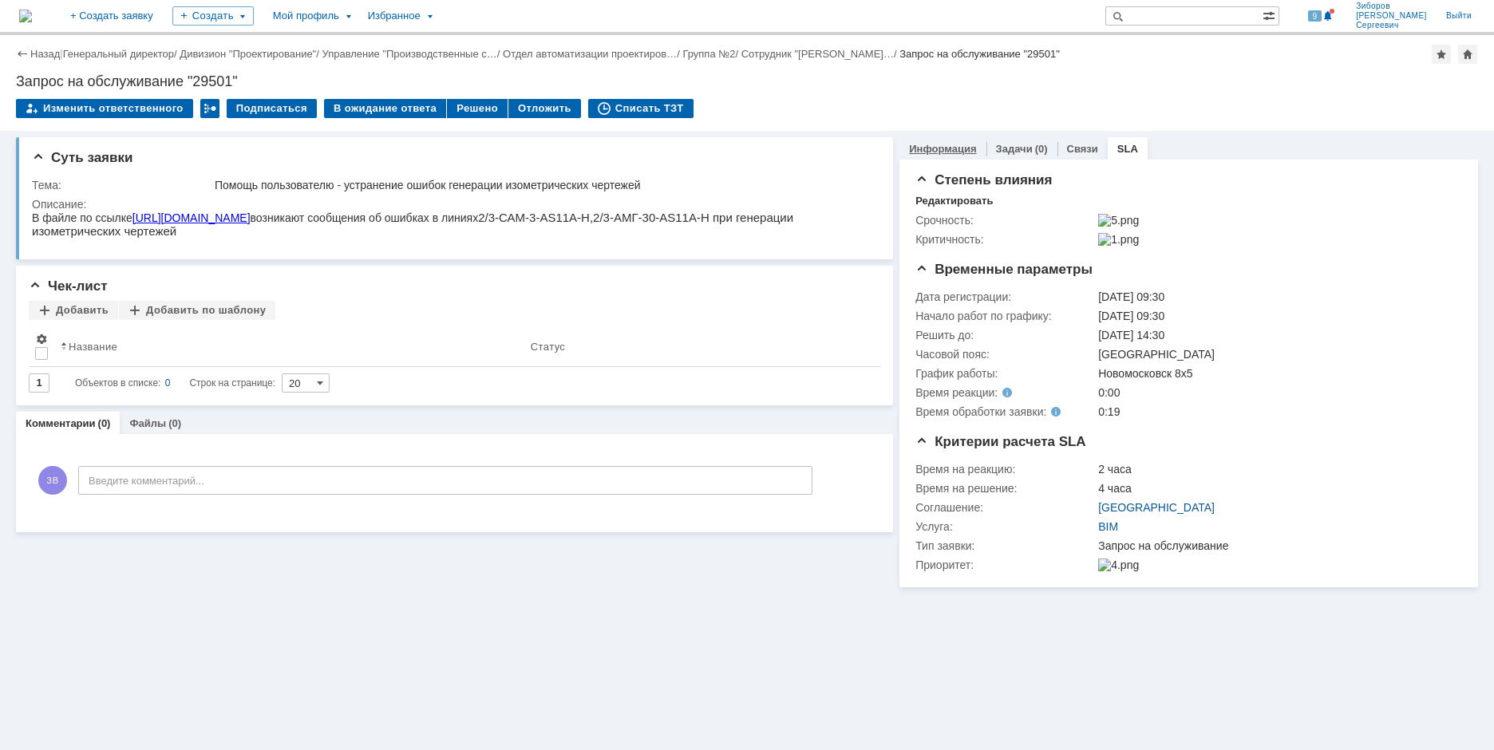
click at [949, 144] on link "Информация" at bounding box center [942, 149] width 67 height 12
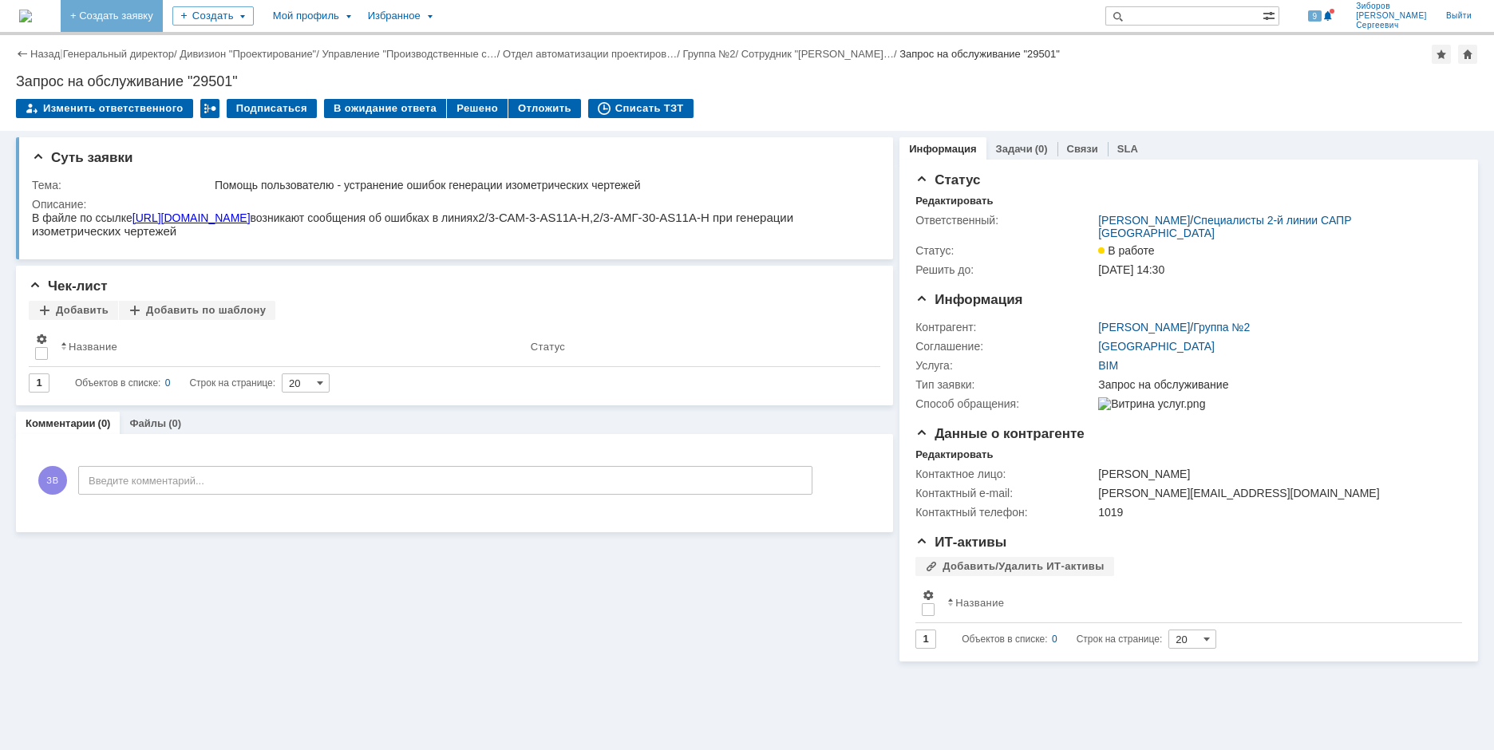
click at [163, 18] on link "+ Создать заявку" at bounding box center [112, 16] width 102 height 32
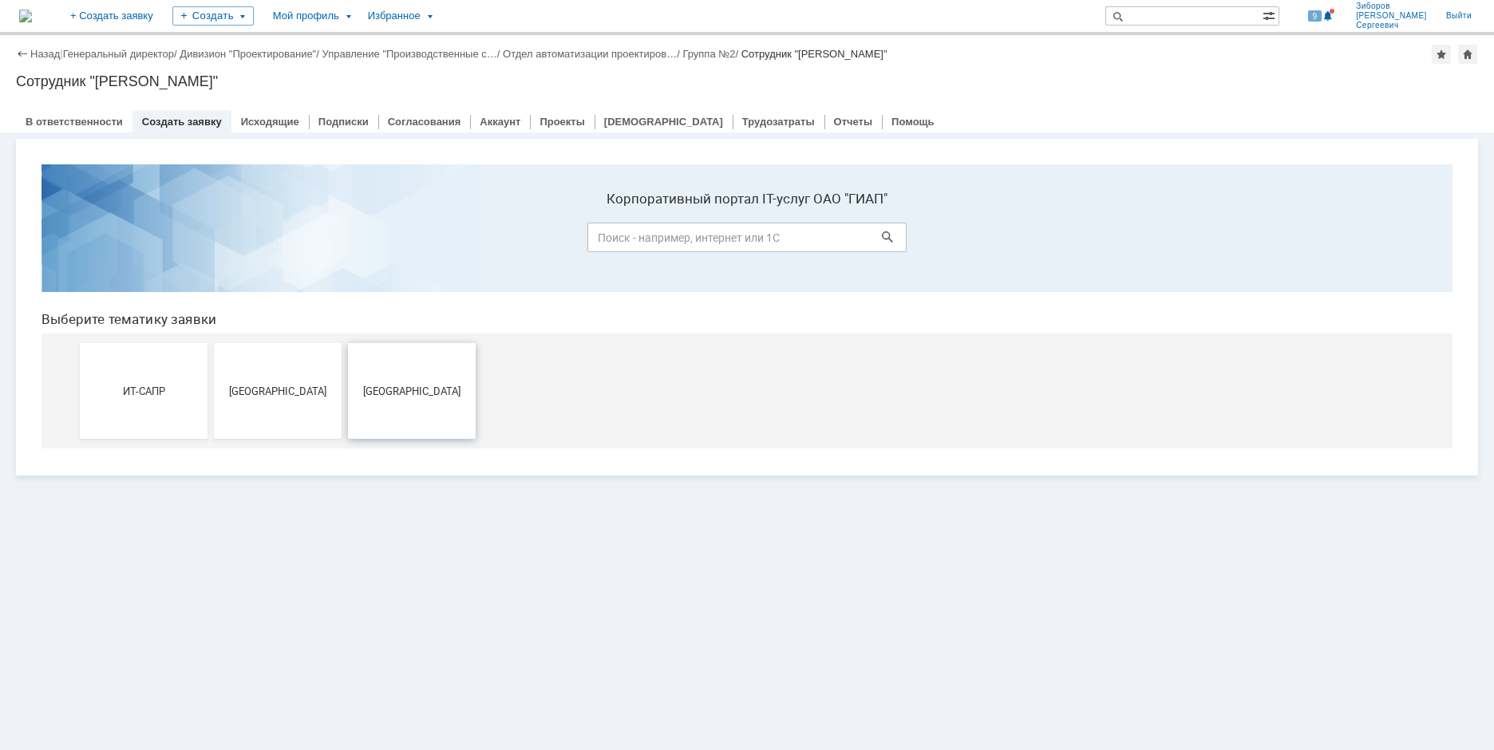
click at [436, 401] on button "Новомосковск" at bounding box center [412, 391] width 128 height 96
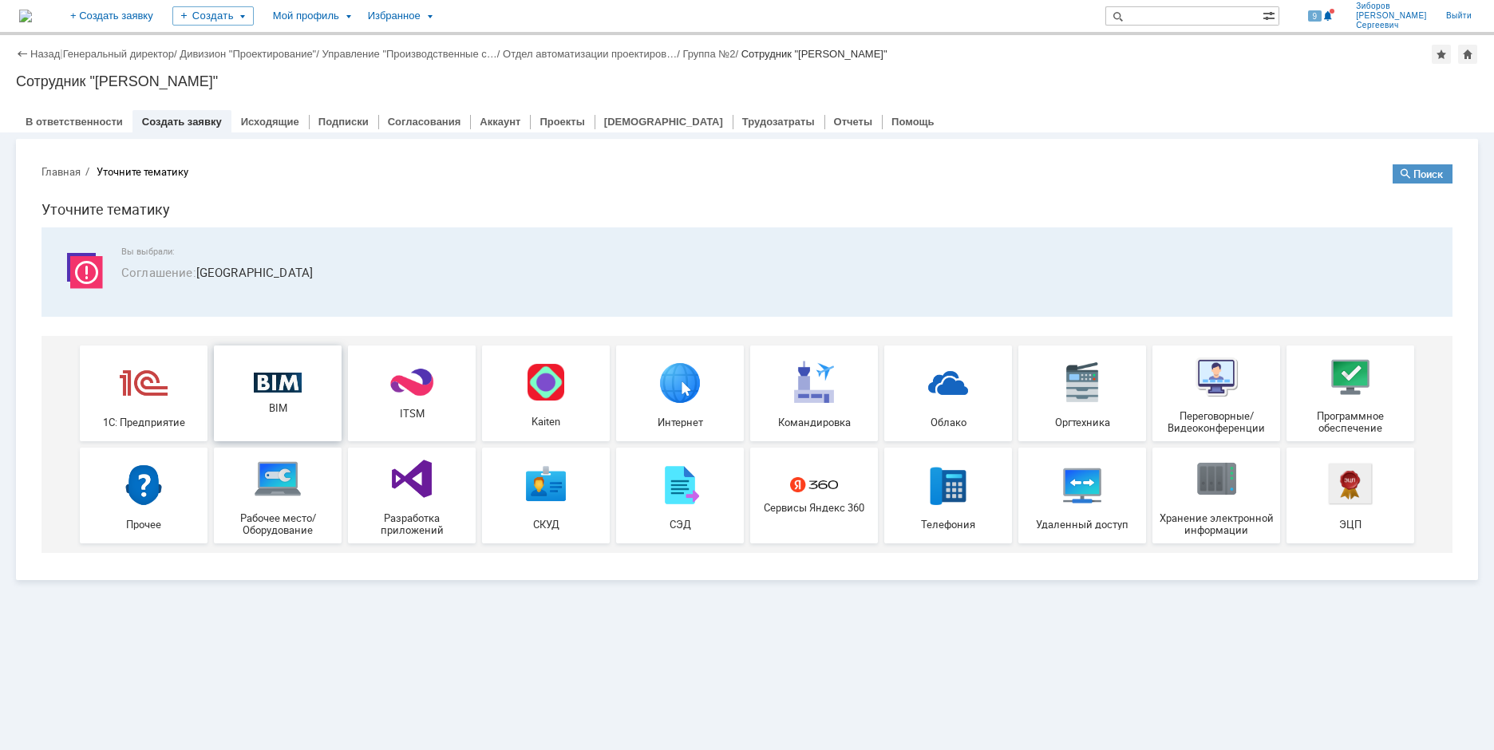
click at [307, 388] on div "BIM" at bounding box center [278, 394] width 118 height 42
click at [285, 382] on img at bounding box center [278, 383] width 48 height 21
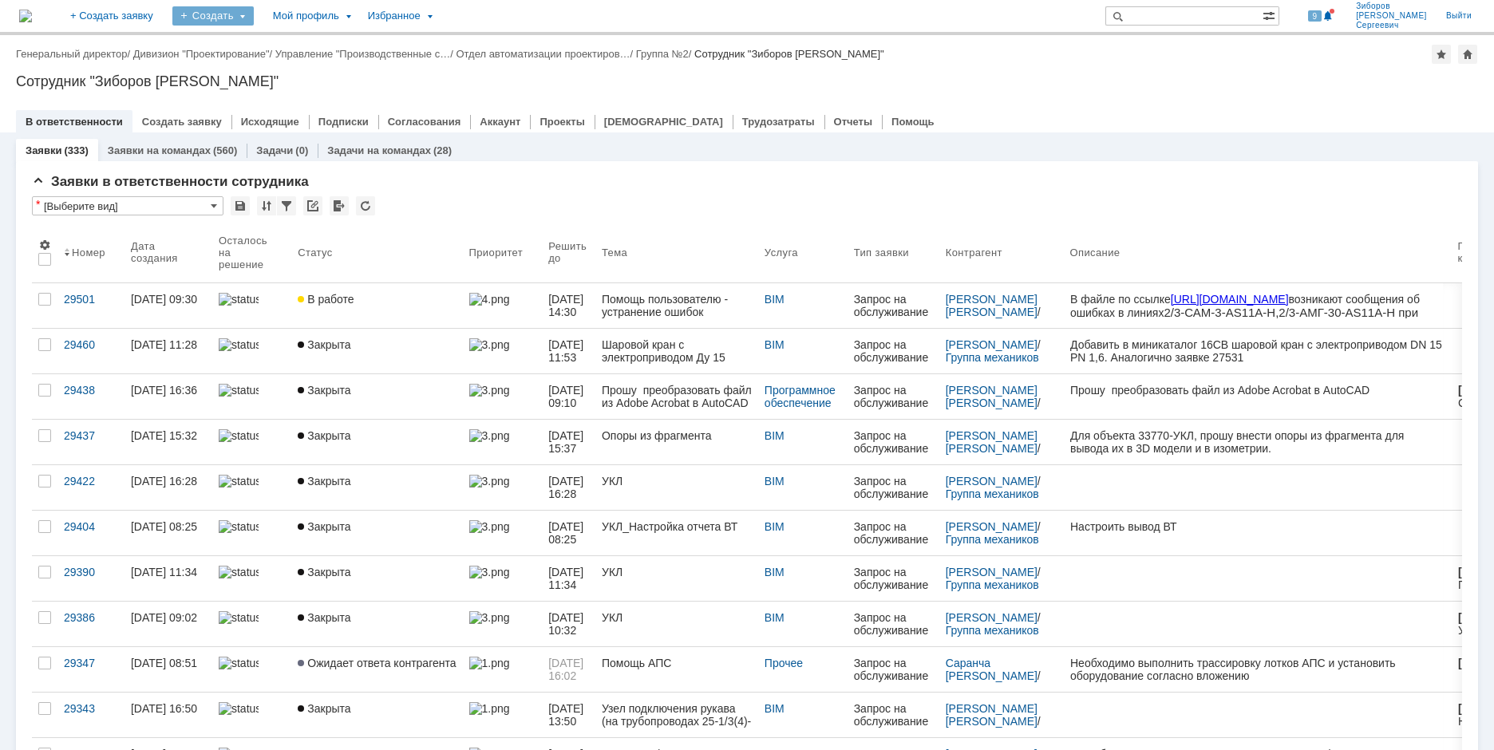
click at [254, 13] on div "Создать" at bounding box center [212, 15] width 81 height 19
click at [277, 69] on link "Заявка" at bounding box center [236, 73] width 121 height 19
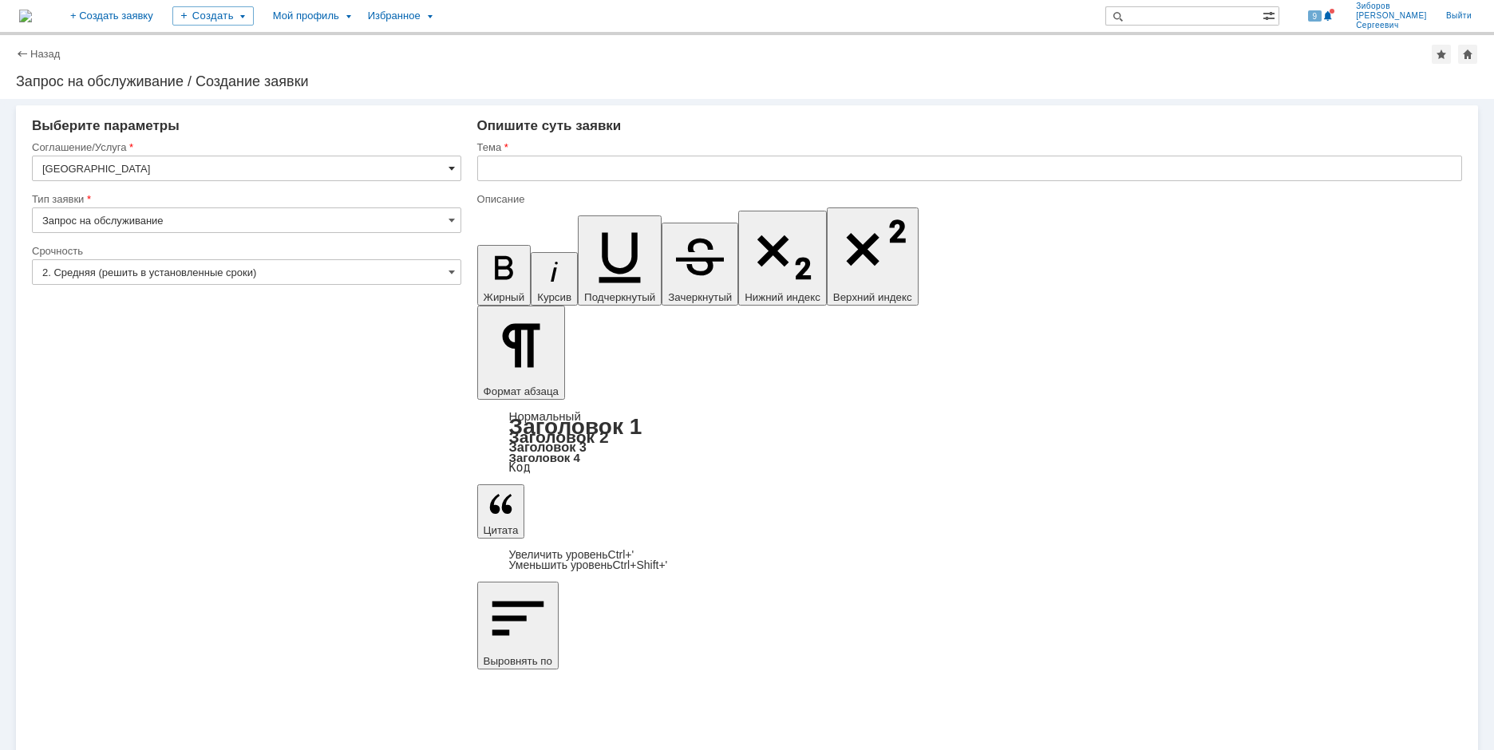
click at [449, 166] on span at bounding box center [451, 168] width 6 height 13
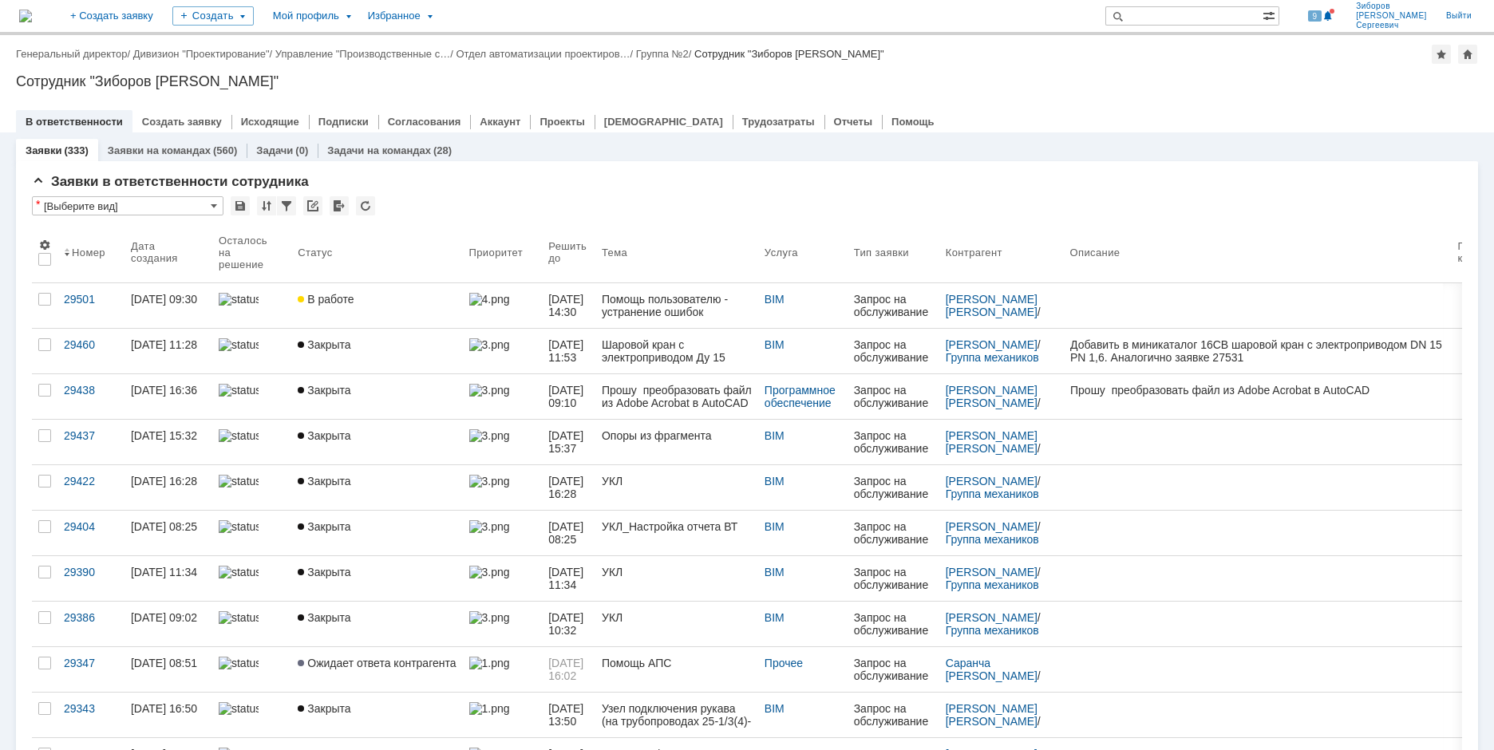
click at [163, 16] on link "+ Создать заявку" at bounding box center [112, 16] width 102 height 32
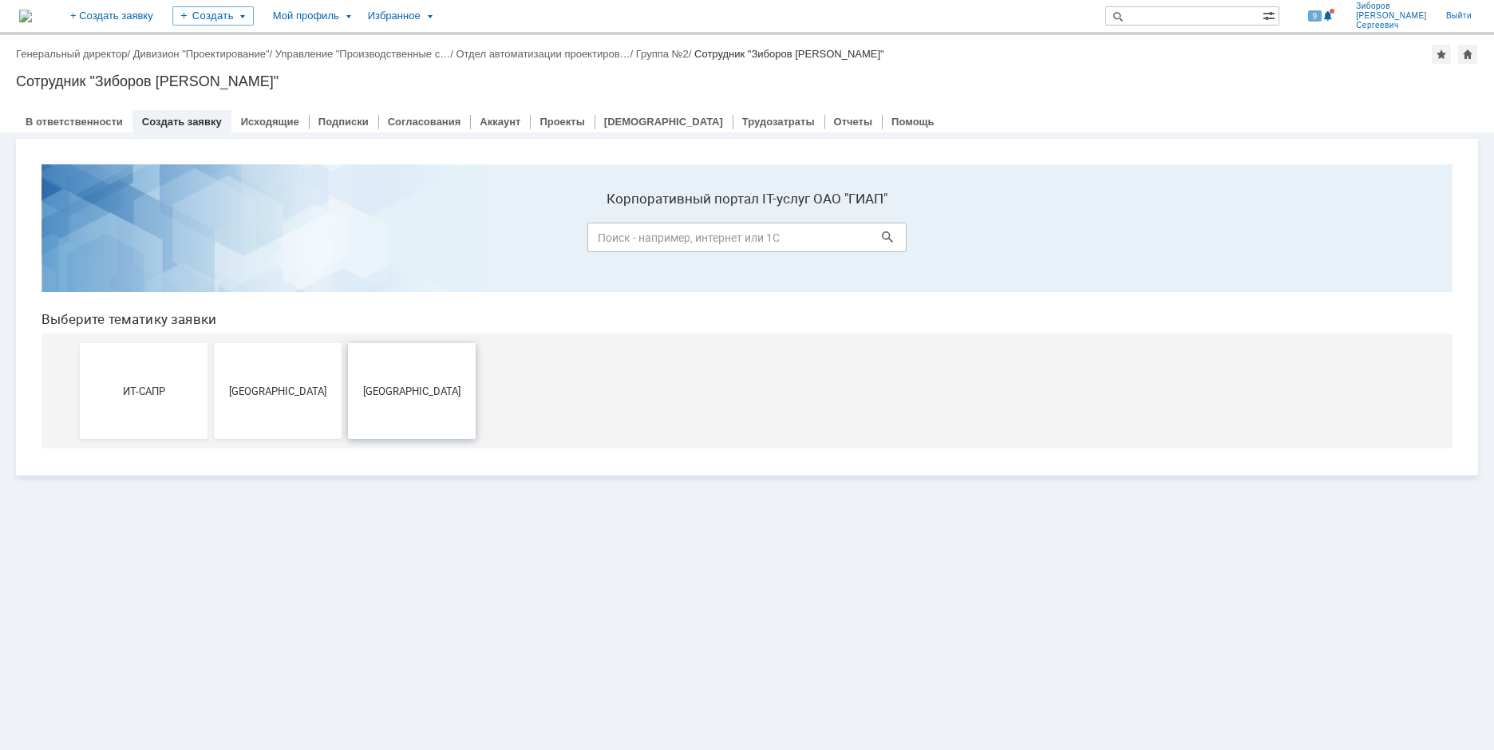
click at [436, 387] on span "Новомосковск" at bounding box center [412, 391] width 118 height 12
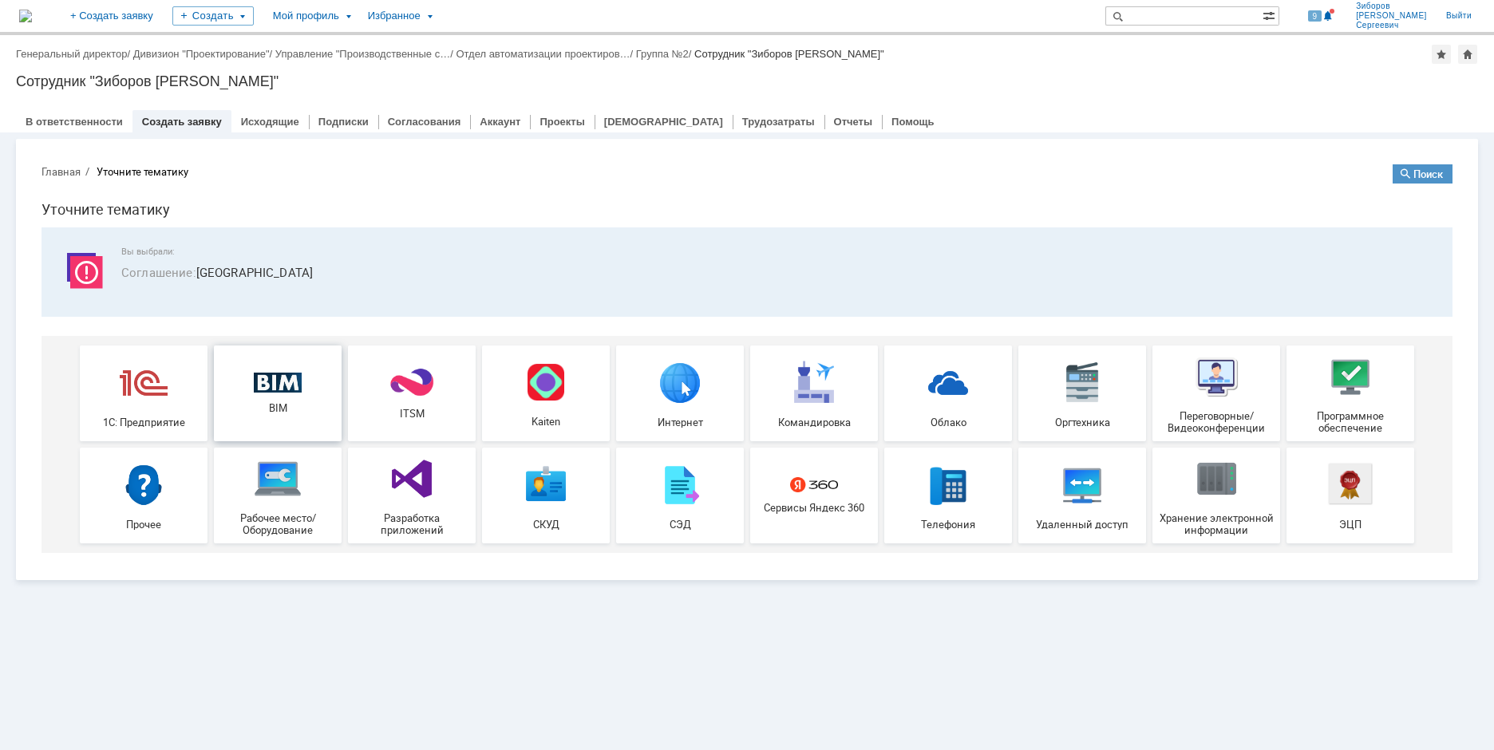
click at [275, 378] on img at bounding box center [278, 383] width 48 height 21
click at [254, 17] on div "Создать" at bounding box center [212, 15] width 81 height 19
click at [267, 69] on link "Заявка" at bounding box center [236, 73] width 121 height 19
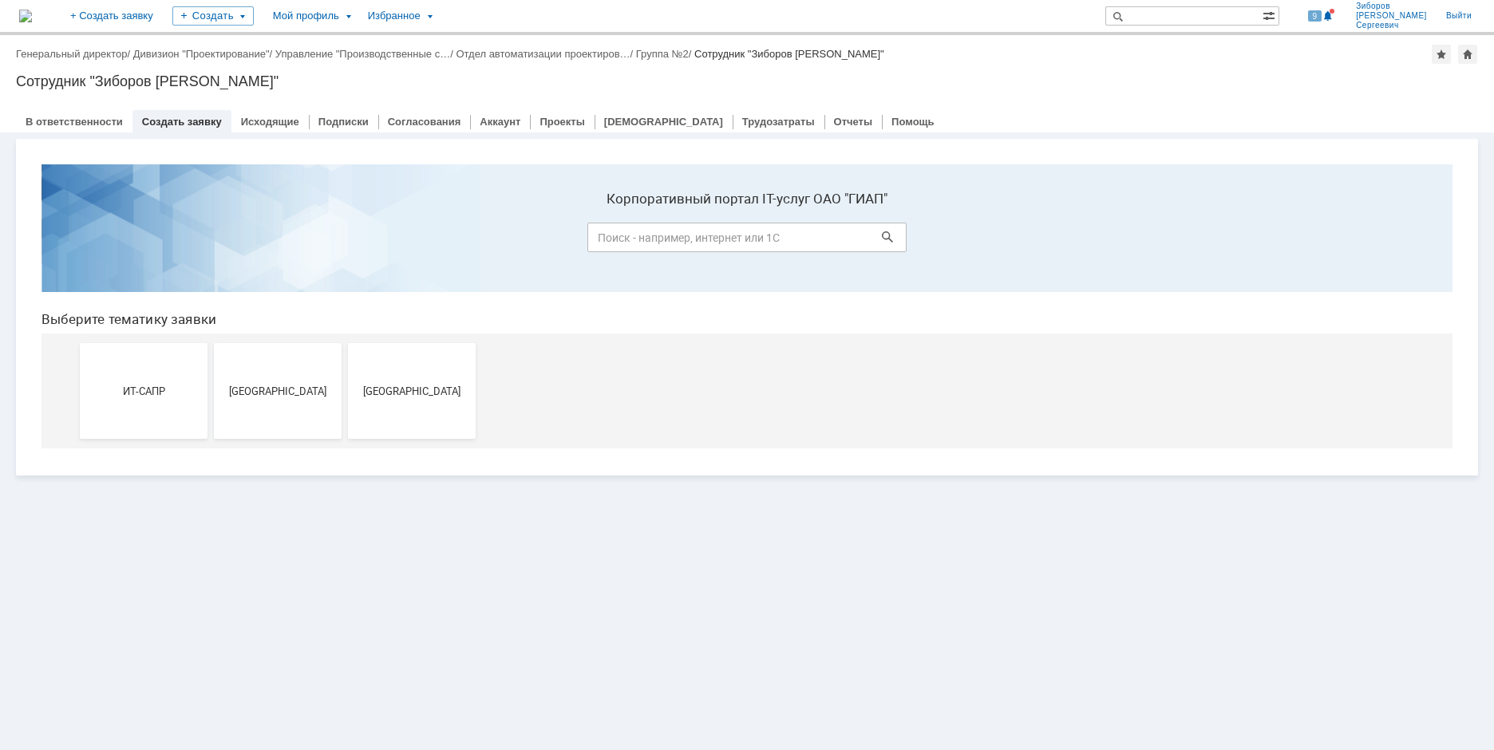
click at [189, 124] on link "Создать заявку" at bounding box center [182, 122] width 80 height 12
click at [254, 17] on div "Создать" at bounding box center [212, 15] width 81 height 19
click at [265, 79] on link "Заявка" at bounding box center [236, 73] width 121 height 19
click at [254, 19] on div "Создать" at bounding box center [212, 15] width 81 height 19
click at [275, 71] on link "Заявка" at bounding box center [236, 73] width 121 height 19
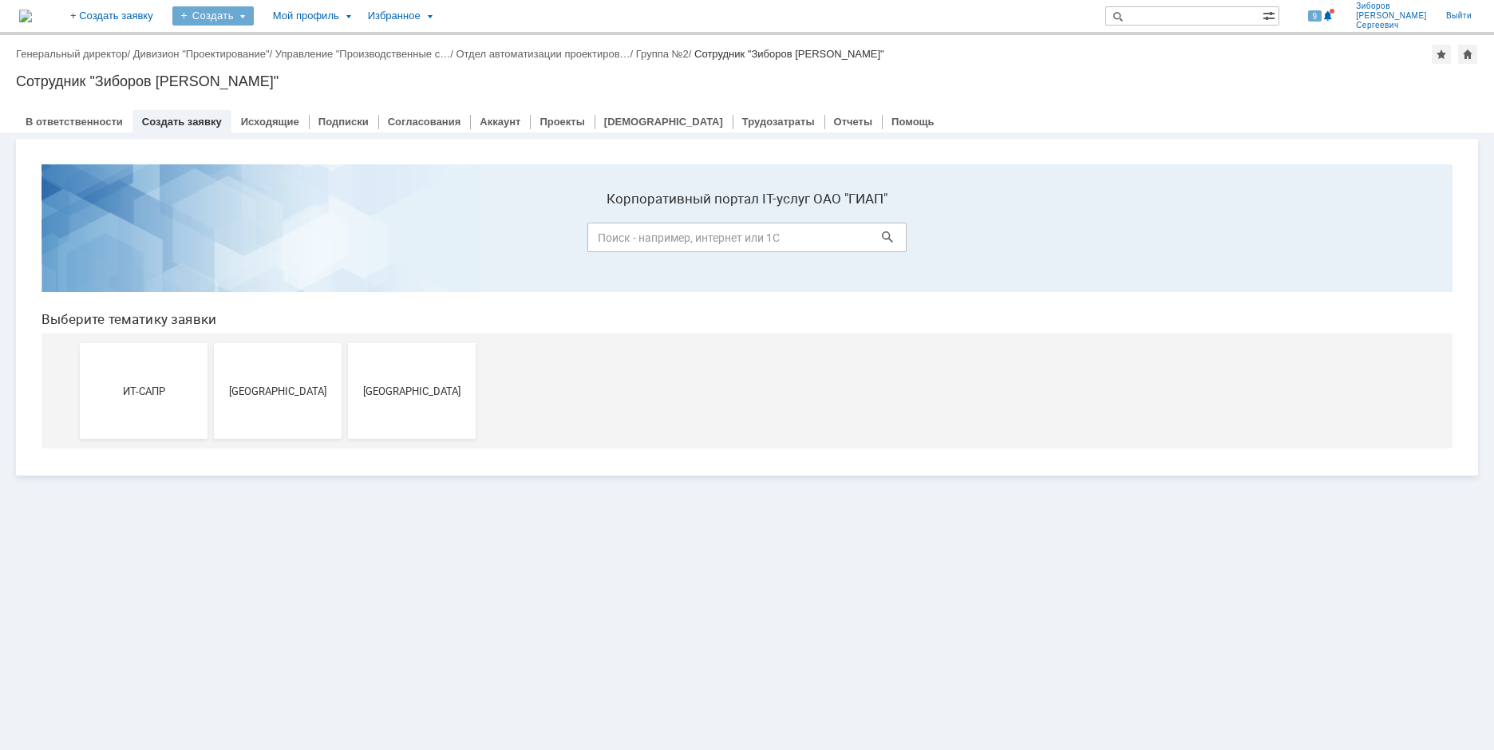
click at [254, 14] on div "Создать" at bounding box center [212, 15] width 81 height 19
